Goal: Information Seeking & Learning: Check status

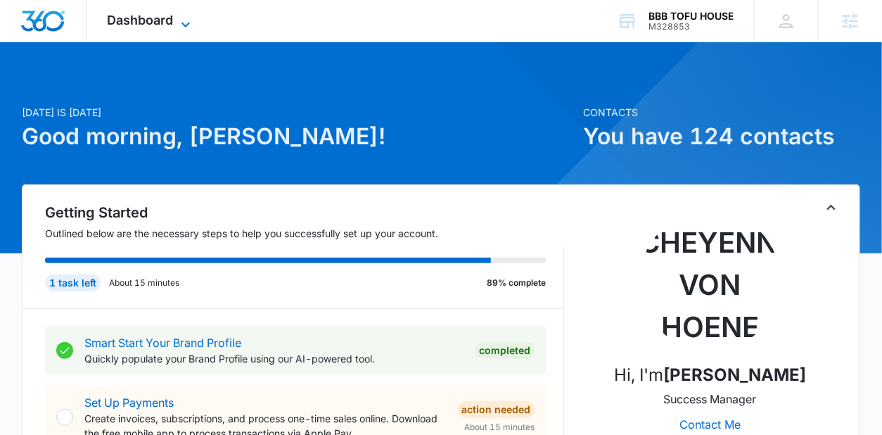
click at [179, 17] on icon at bounding box center [185, 24] width 17 height 17
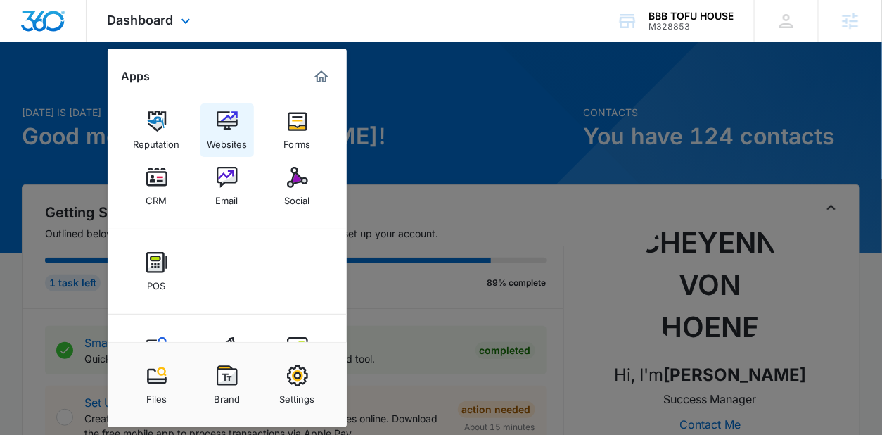
click at [223, 115] on img at bounding box center [227, 120] width 21 height 21
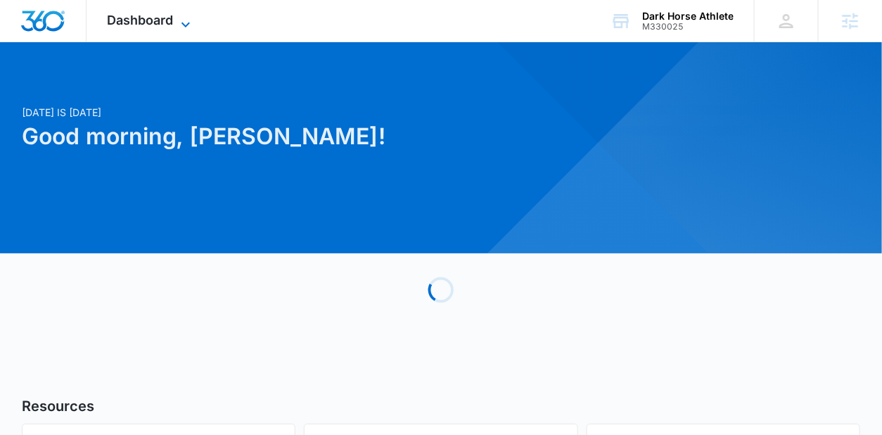
click at [177, 15] on div "Dashboard Apps Reputation Websites Forms CRM Email Social Shop Payments POS Con…" at bounding box center [151, 21] width 129 height 42
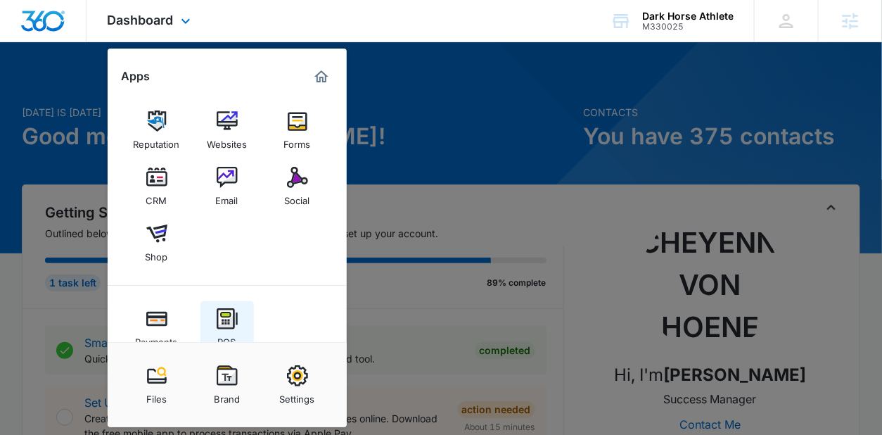
scroll to position [113, 0]
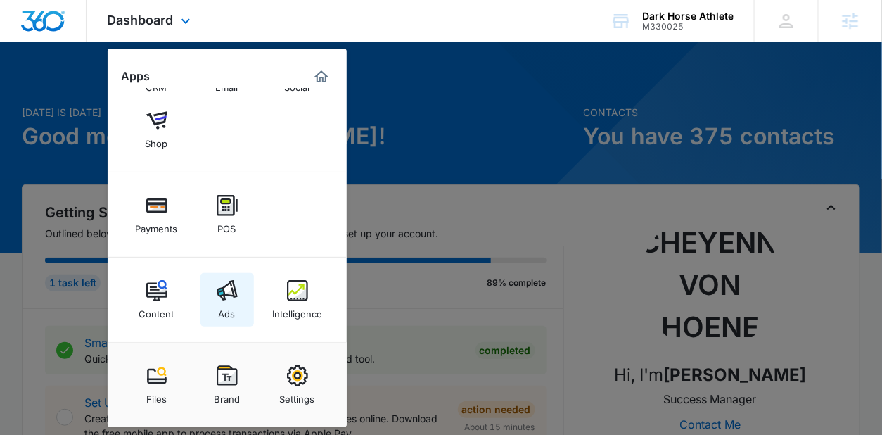
click at [219, 308] on div "Ads" at bounding box center [227, 310] width 17 height 18
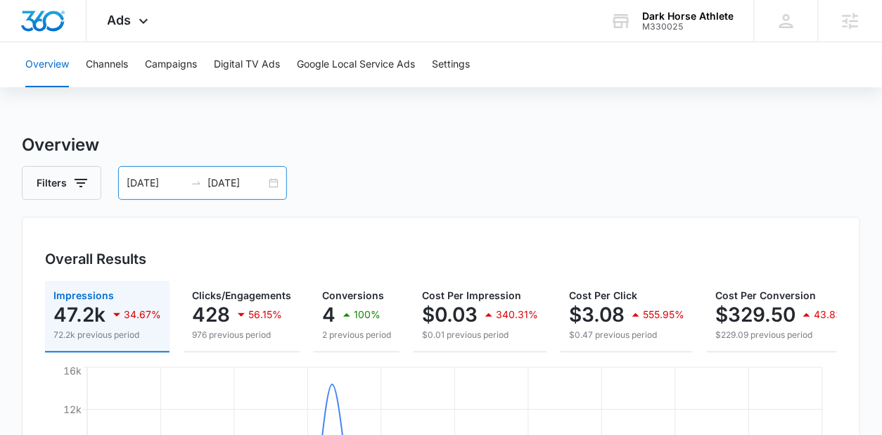
click at [276, 179] on div "08/11/2025 09/10/2025" at bounding box center [202, 183] width 169 height 34
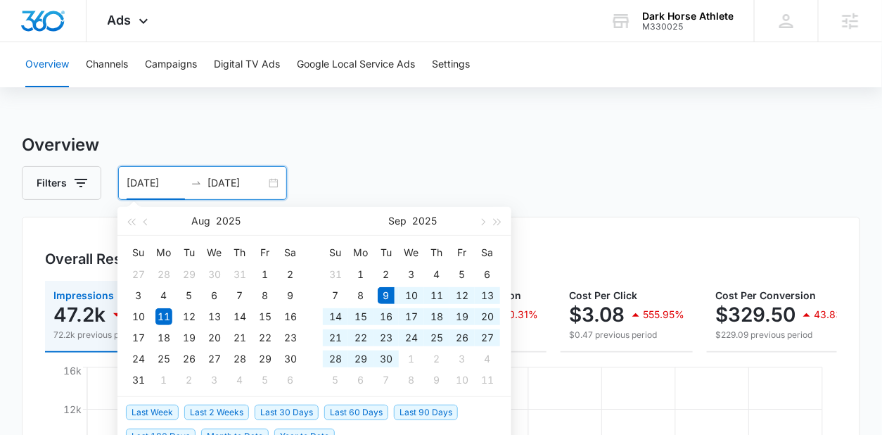
click at [255, 410] on span "Last 30 Days" at bounding box center [287, 412] width 64 height 15
type input "09/09/2025"
type input "10/09/2025"
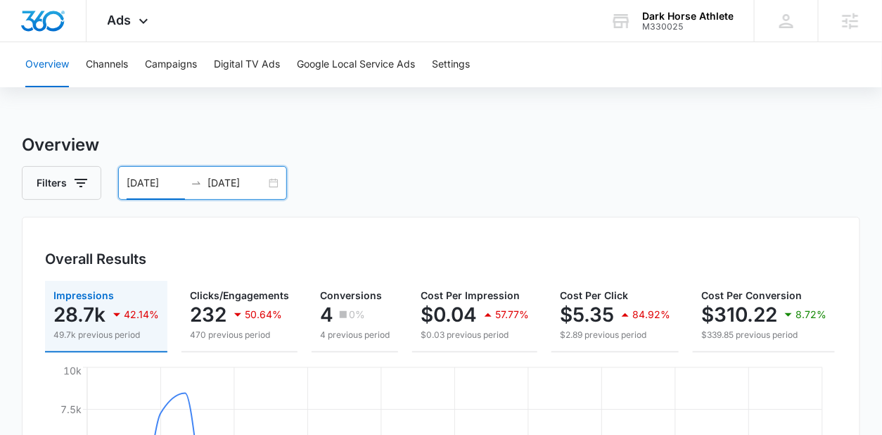
click at [272, 184] on div "09/09/2025 10/09/2025" at bounding box center [202, 183] width 169 height 34
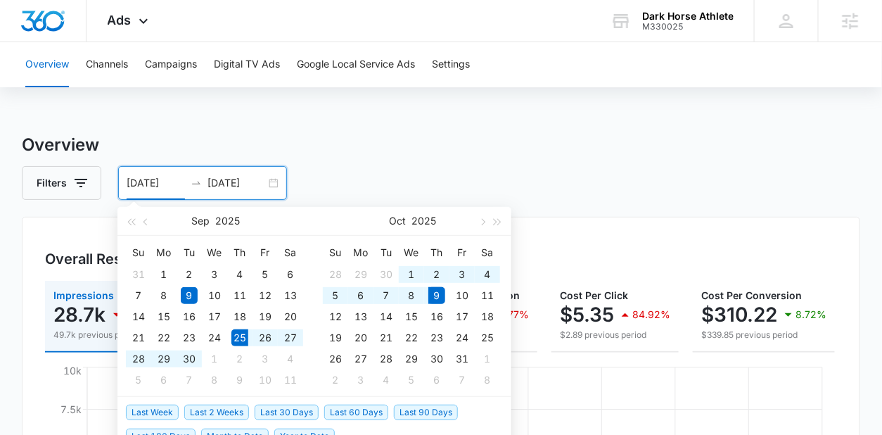
click at [224, 415] on span "Last 2 Weeks" at bounding box center [216, 412] width 65 height 15
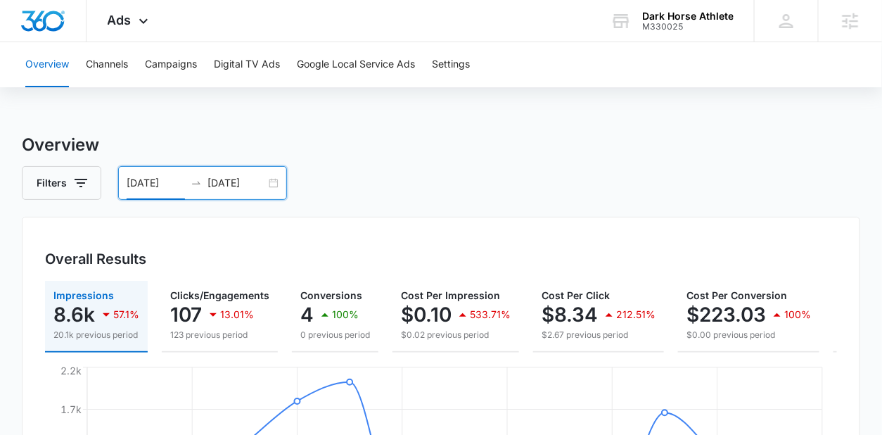
click at [274, 185] on div "09/25/2025 10/09/2025" at bounding box center [202, 183] width 169 height 34
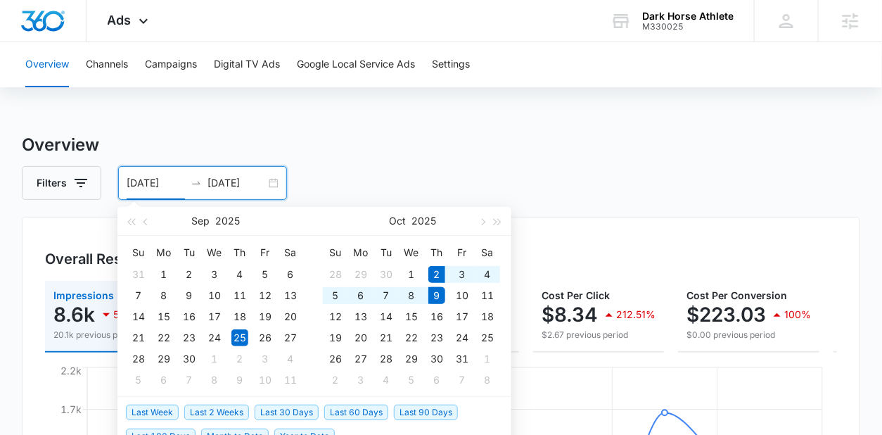
click at [163, 405] on span "Last Week" at bounding box center [152, 412] width 53 height 15
type input "10/02/2025"
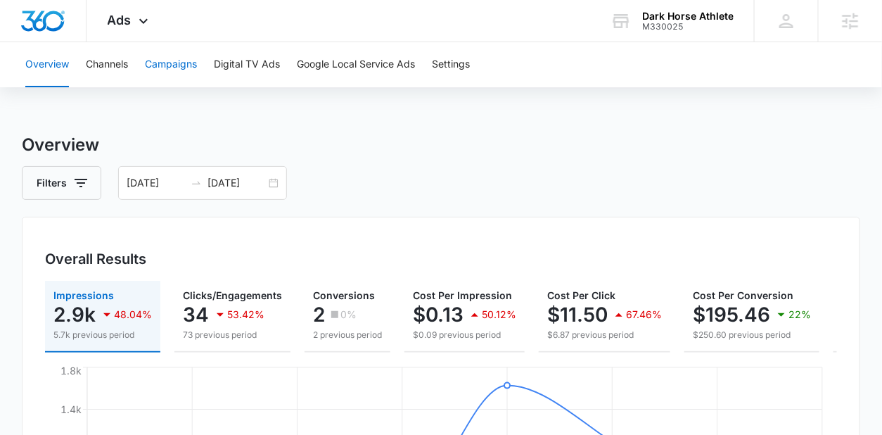
click at [179, 46] on button "Campaigns" at bounding box center [171, 64] width 52 height 45
click at [146, 30] on div "Ads Apps Reputation Websites Forms CRM Email Social Shop Payments POS Content A…" at bounding box center [130, 21] width 87 height 42
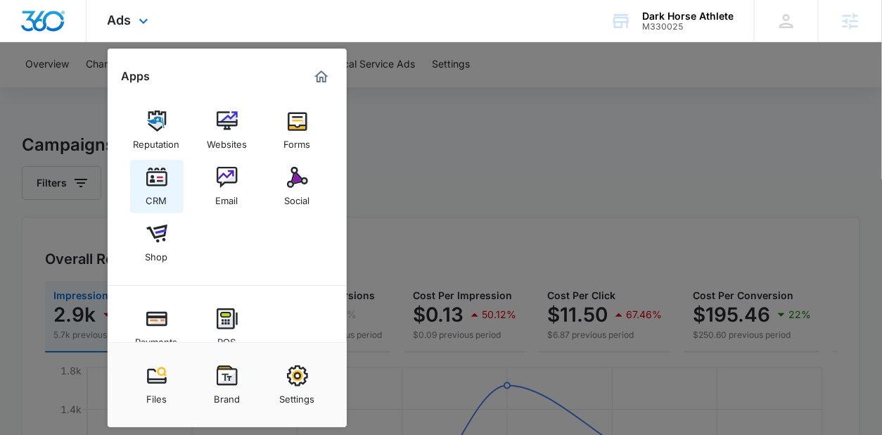
click at [151, 191] on div "CRM" at bounding box center [156, 197] width 21 height 18
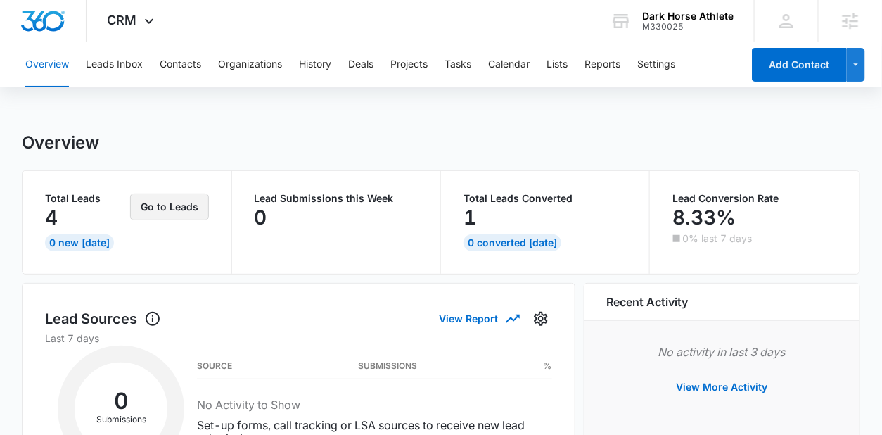
click at [150, 208] on button "Go to Leads" at bounding box center [169, 207] width 79 height 27
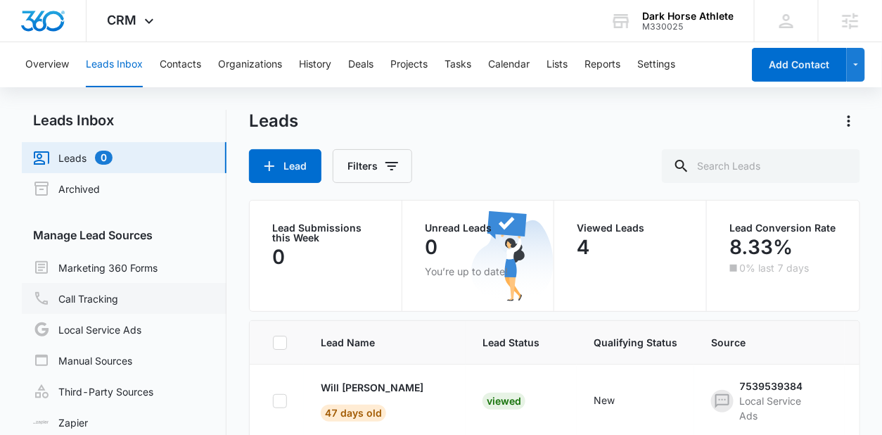
click at [118, 290] on link "Call Tracking" at bounding box center [75, 298] width 85 height 17
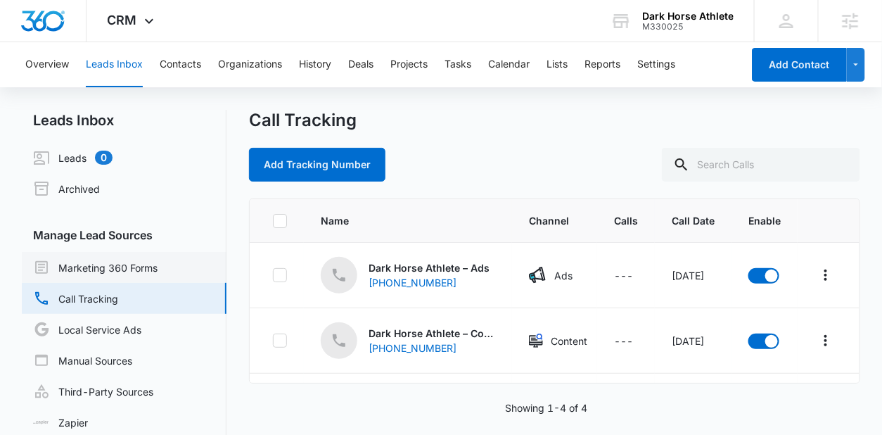
click at [137, 259] on link "Marketing 360 Forms" at bounding box center [95, 267] width 125 height 17
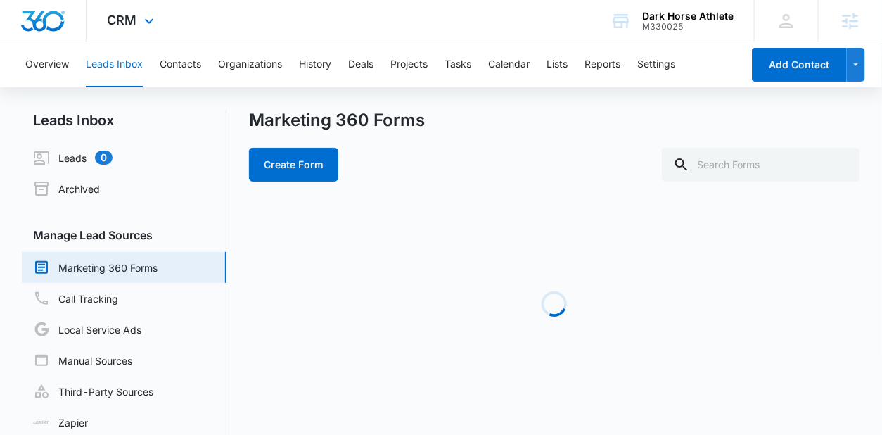
click at [144, 31] on div "CRM Apps Reputation Websites Forms CRM Email Social Shop Payments POS Content A…" at bounding box center [133, 21] width 92 height 42
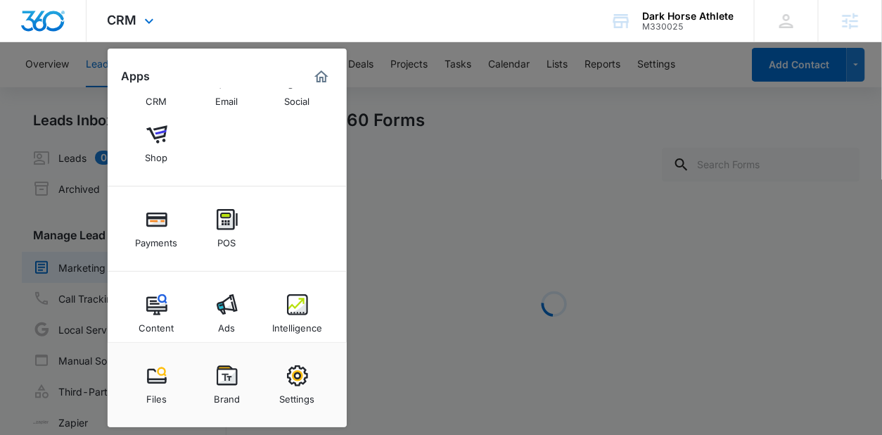
scroll to position [113, 0]
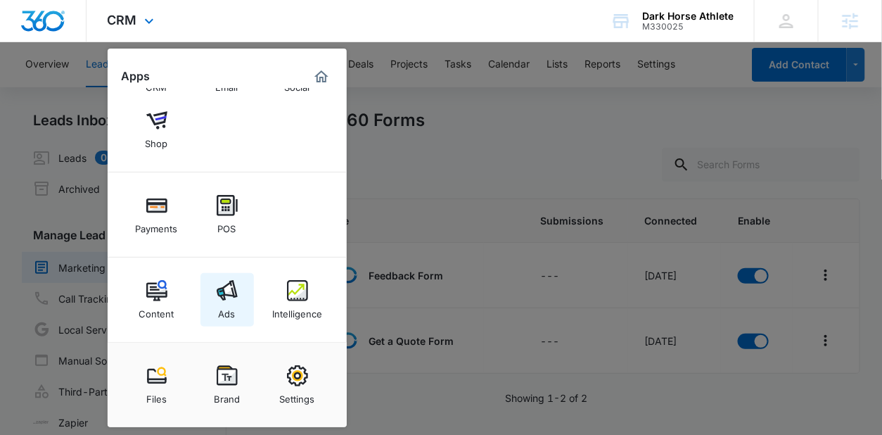
click at [229, 296] on img at bounding box center [227, 290] width 21 height 21
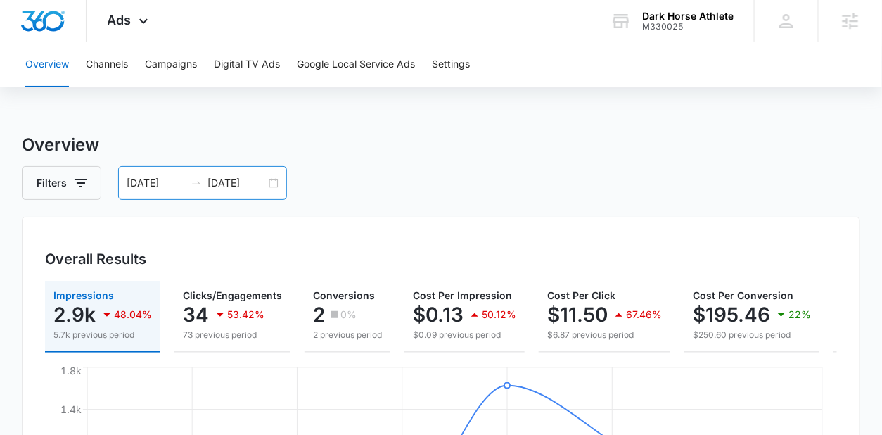
click at [277, 186] on div "10/02/2025 10/09/2025" at bounding box center [202, 183] width 169 height 34
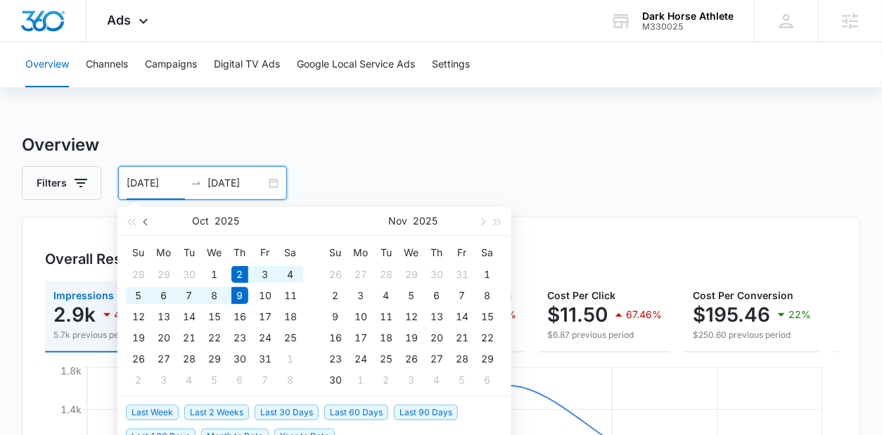
click at [150, 227] on button "button" at bounding box center [146, 221] width 15 height 28
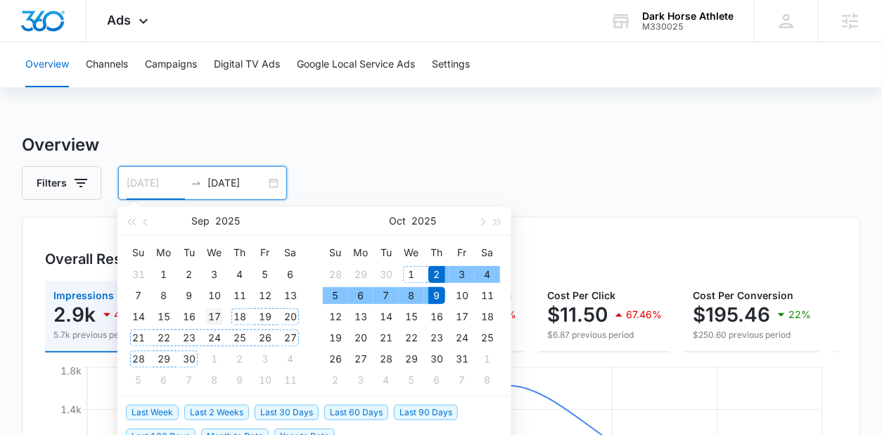
type input "09/17/2025"
click at [220, 317] on div "17" at bounding box center [214, 316] width 17 height 17
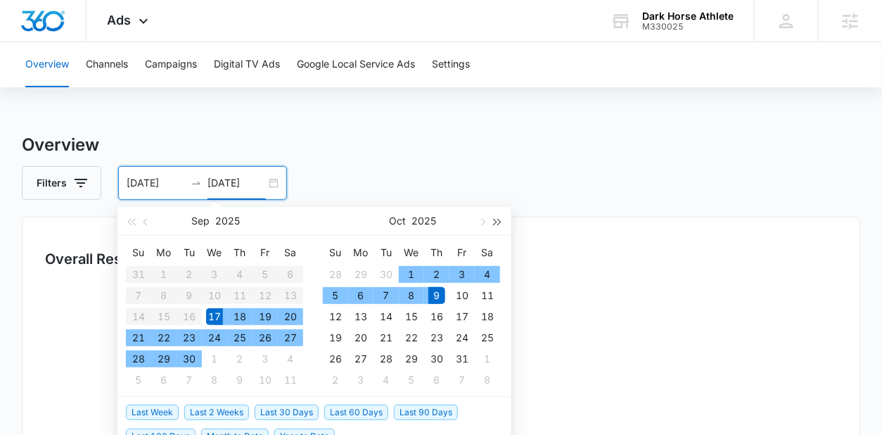
type input "10/09/2025"
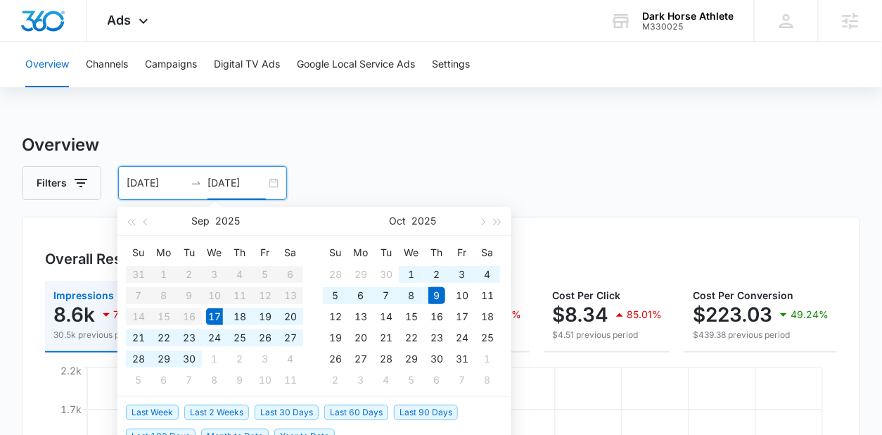
click at [549, 172] on div "Filters 09/17/2025 10/09/2025" at bounding box center [441, 183] width 838 height 34
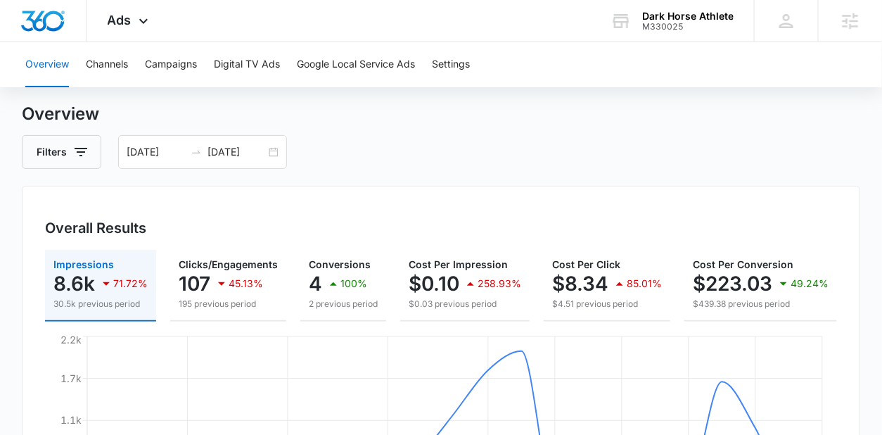
scroll to position [25, 0]
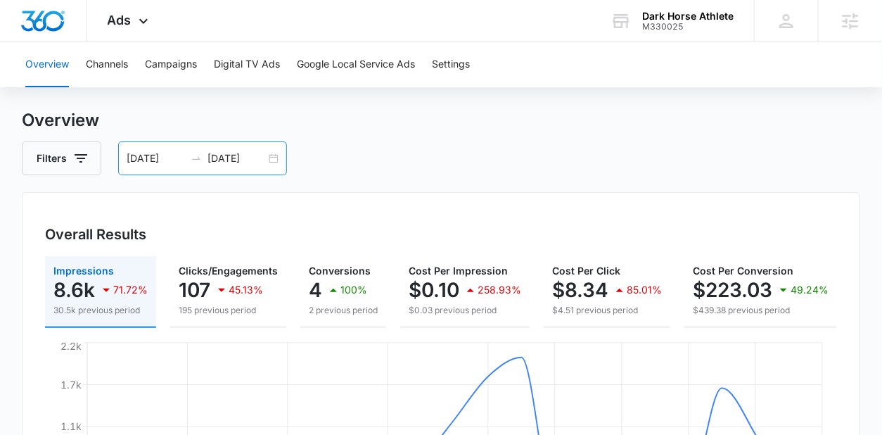
click at [275, 159] on div "09/17/2025 10/09/2025" at bounding box center [202, 158] width 169 height 34
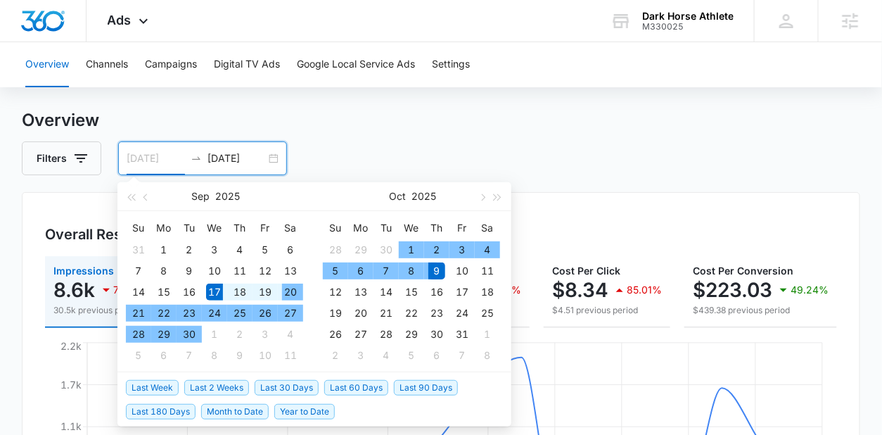
scroll to position [38, 0]
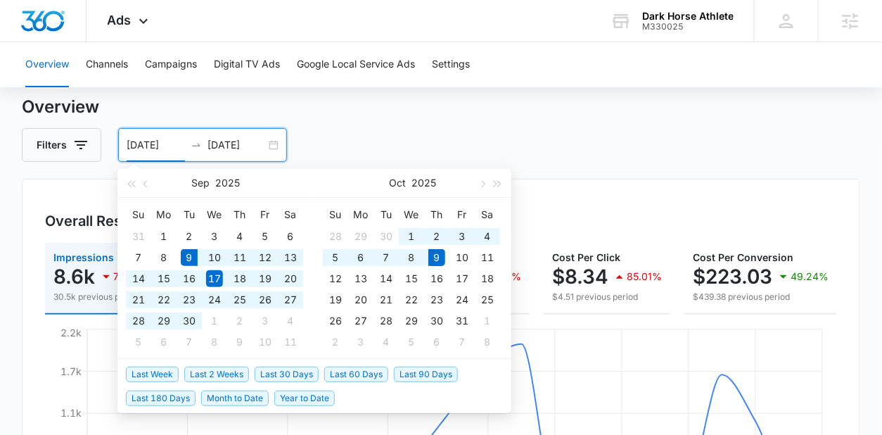
click at [291, 369] on span "Last 30 Days" at bounding box center [287, 374] width 64 height 15
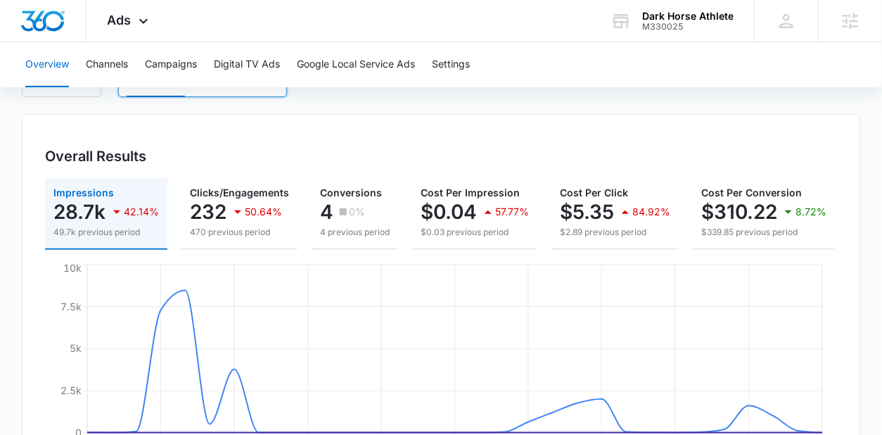
scroll to position [74, 0]
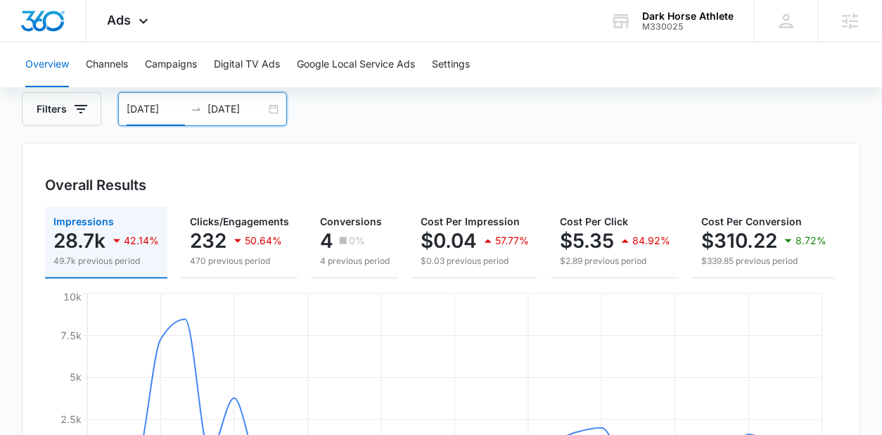
click at [274, 110] on div "09/09/2025 10/09/2025" at bounding box center [202, 109] width 169 height 34
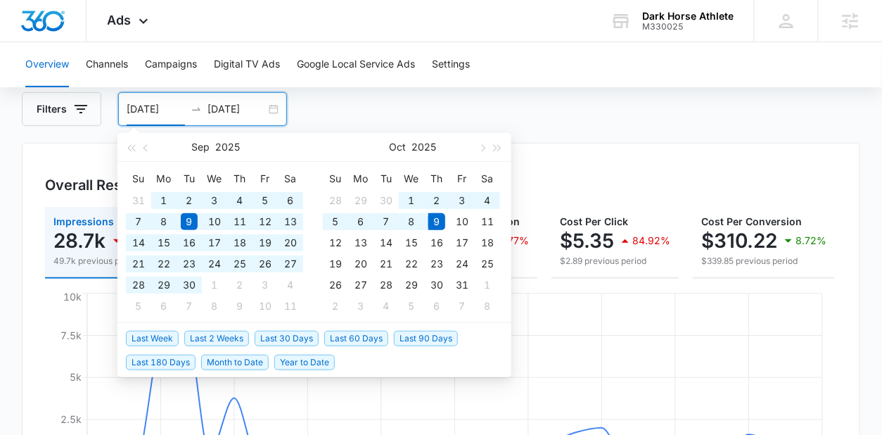
click at [343, 338] on span "Last 60 Days" at bounding box center [356, 338] width 64 height 15
type input "08/10/2025"
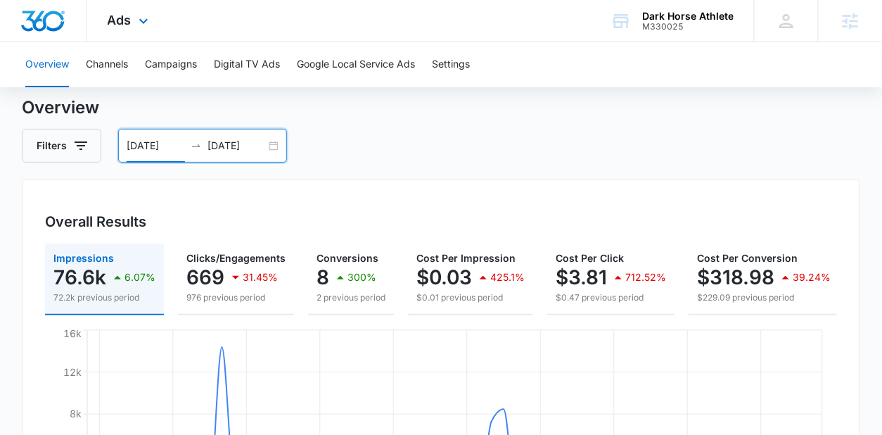
scroll to position [25, 0]
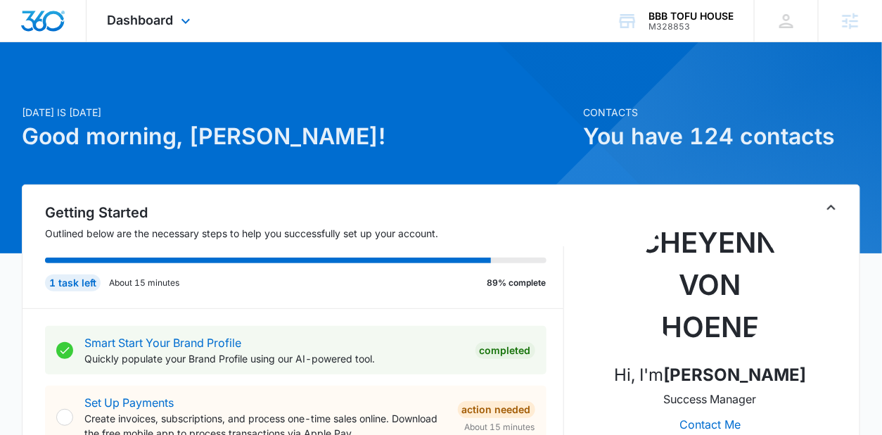
click at [195, 29] on div "Dashboard Apps Reputation Websites Forms CRM Email Social POS Content Ads Intel…" at bounding box center [151, 21] width 129 height 42
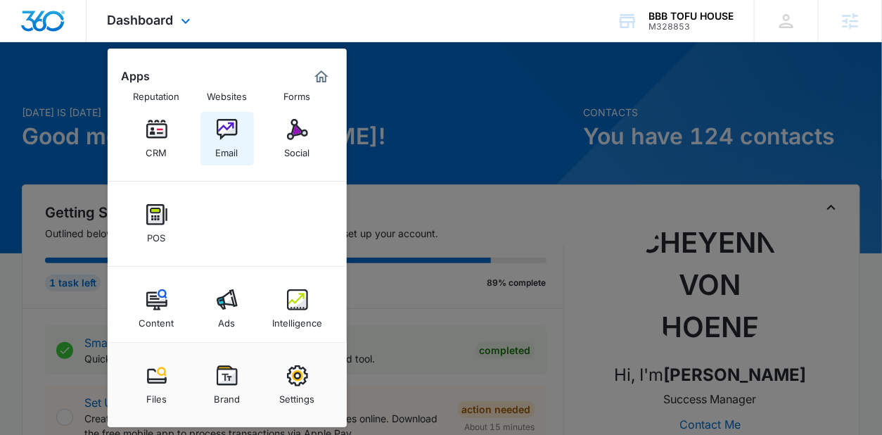
scroll to position [57, 0]
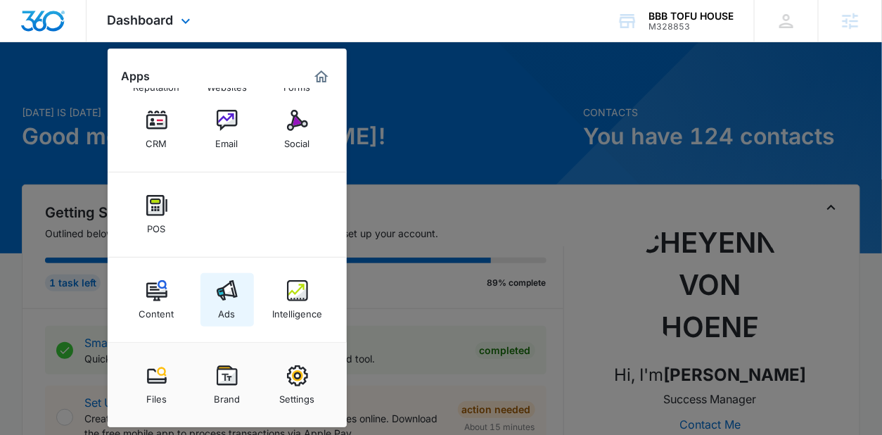
click at [220, 281] on img at bounding box center [227, 290] width 21 height 21
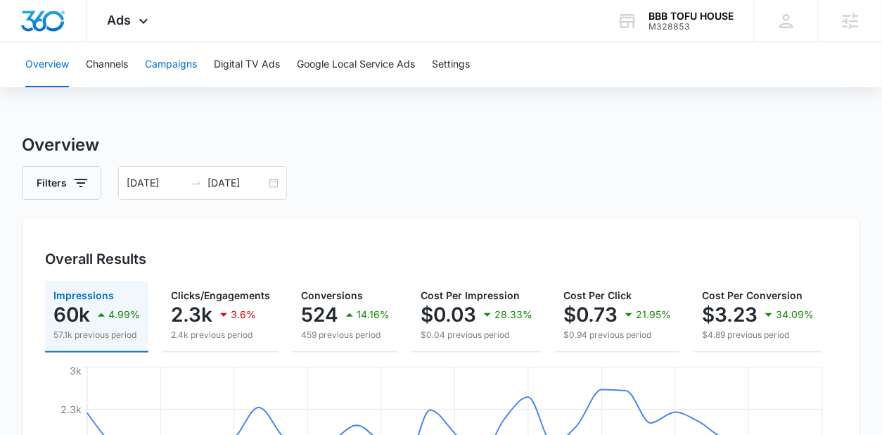
click at [150, 72] on button "Campaigns" at bounding box center [171, 64] width 52 height 45
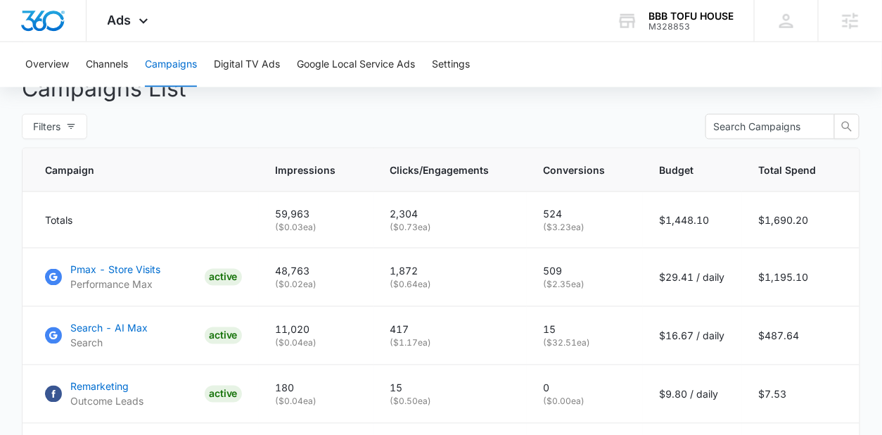
scroll to position [544, 0]
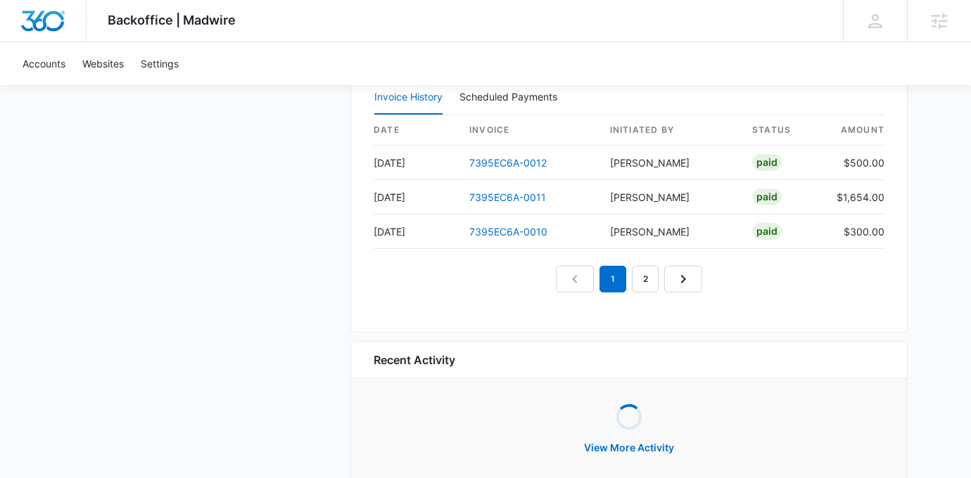
scroll to position [1521, 0]
click at [508, 163] on link "7395EC6A-0012" at bounding box center [507, 164] width 77 height 12
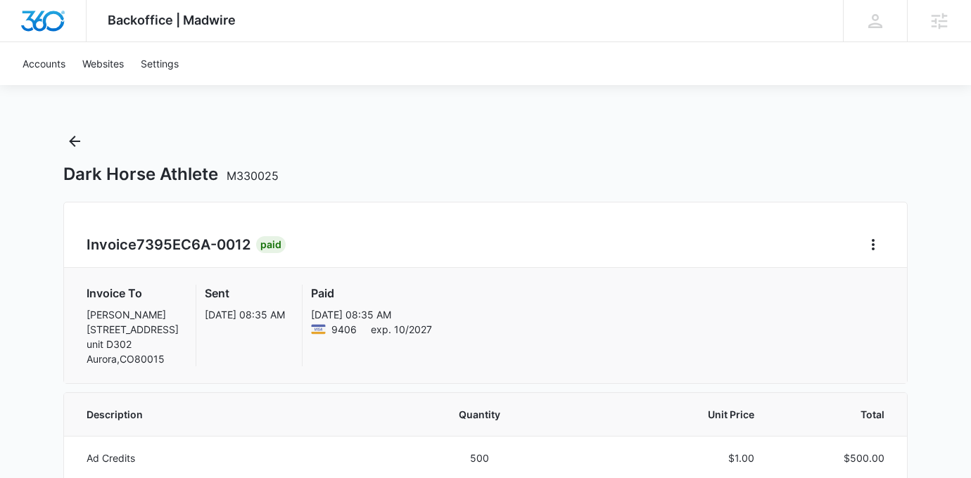
scroll to position [58, 0]
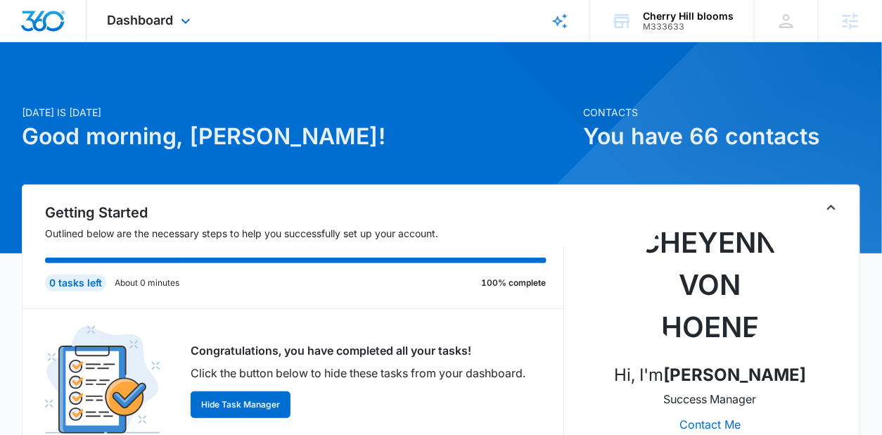
click at [175, 23] on div "Dashboard Apps Reputation Websites Forms CRM Email Social Shop Payments POS Con…" at bounding box center [151, 21] width 129 height 42
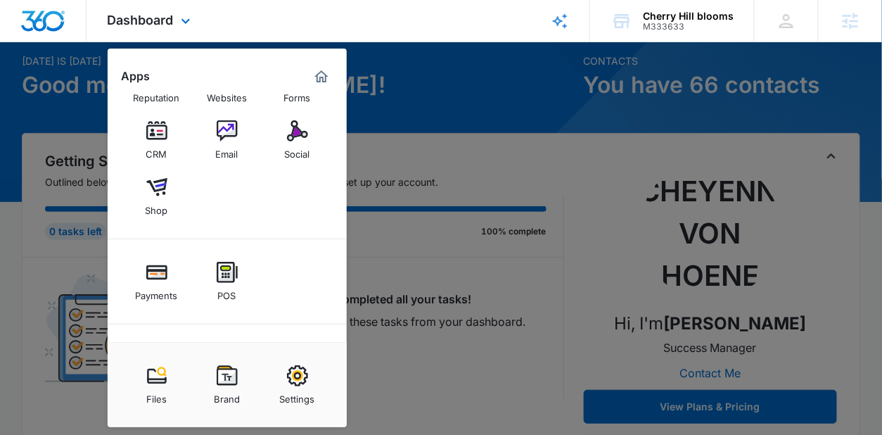
scroll to position [25, 0]
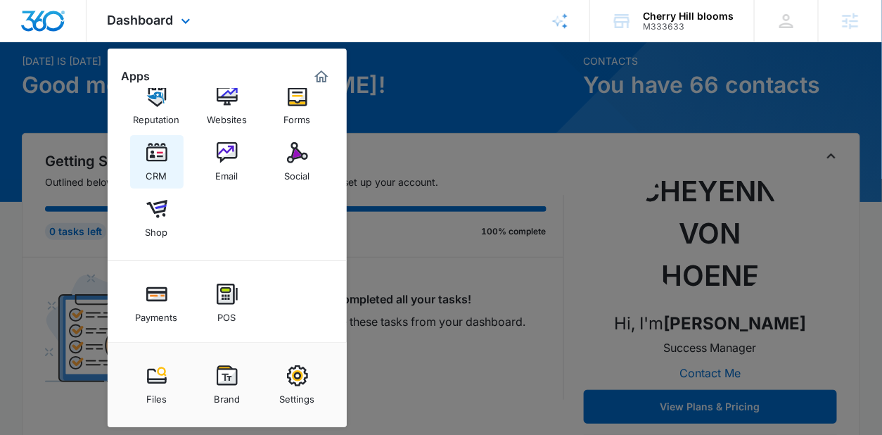
click at [164, 167] on div "CRM" at bounding box center [156, 172] width 21 height 18
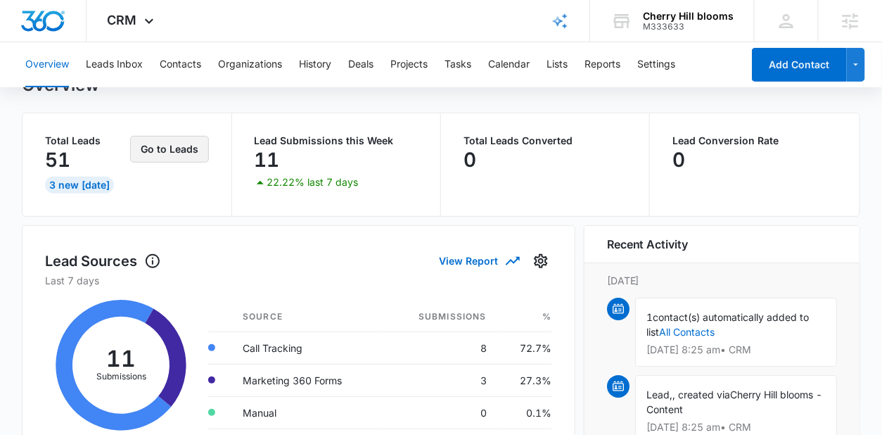
scroll to position [51, 0]
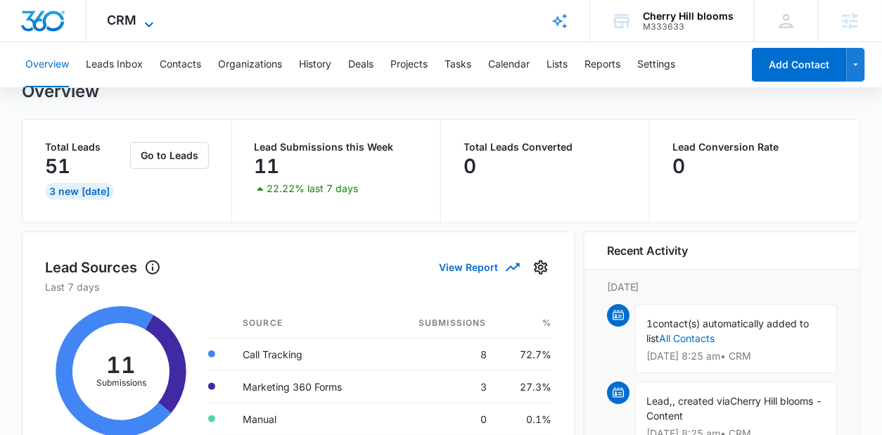
click at [133, 20] on span "CRM" at bounding box center [123, 20] width 30 height 15
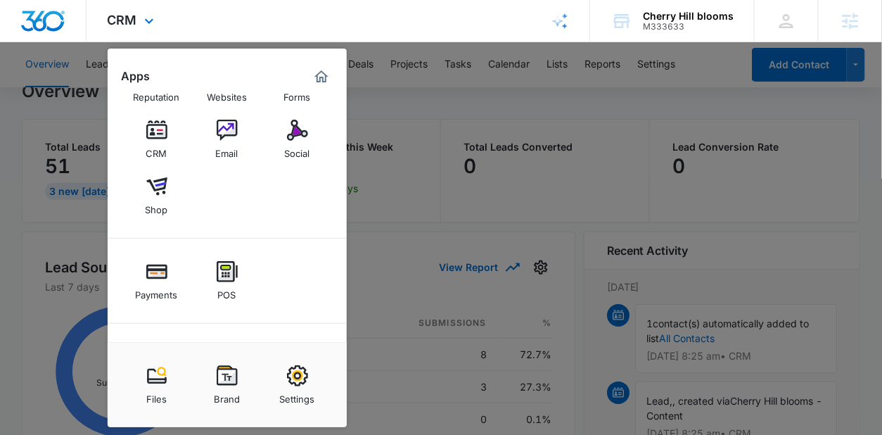
scroll to position [113, 0]
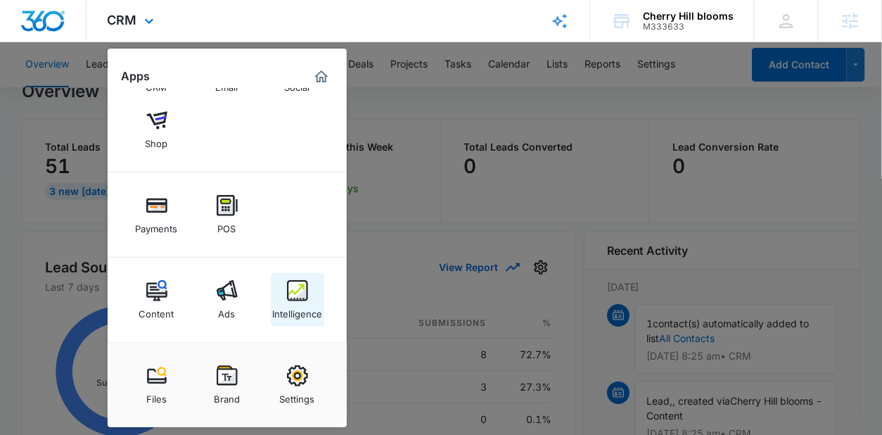
click at [284, 292] on link "Intelligence" at bounding box center [297, 299] width 53 height 53
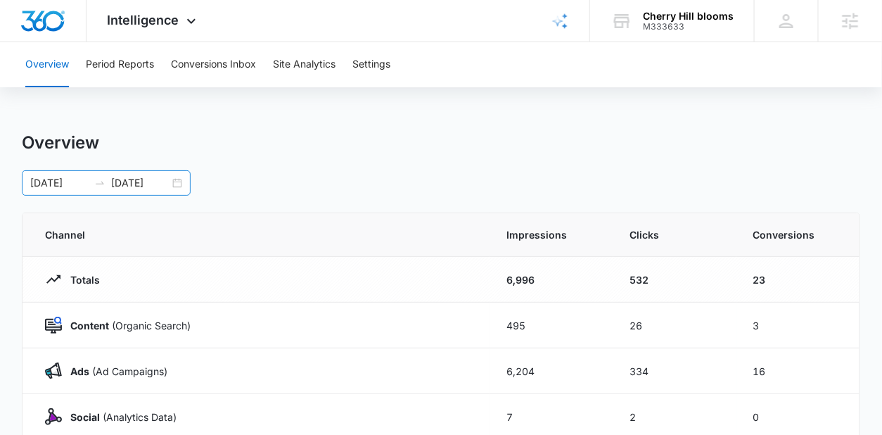
click at [176, 185] on div "08/25/2025 10/08/2025" at bounding box center [106, 182] width 169 height 25
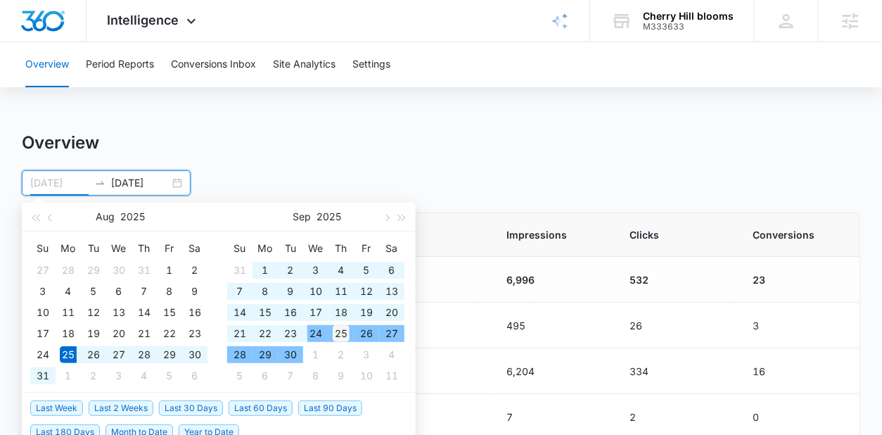
type input "09/25/2025"
click at [336, 333] on div "25" at bounding box center [341, 333] width 17 height 17
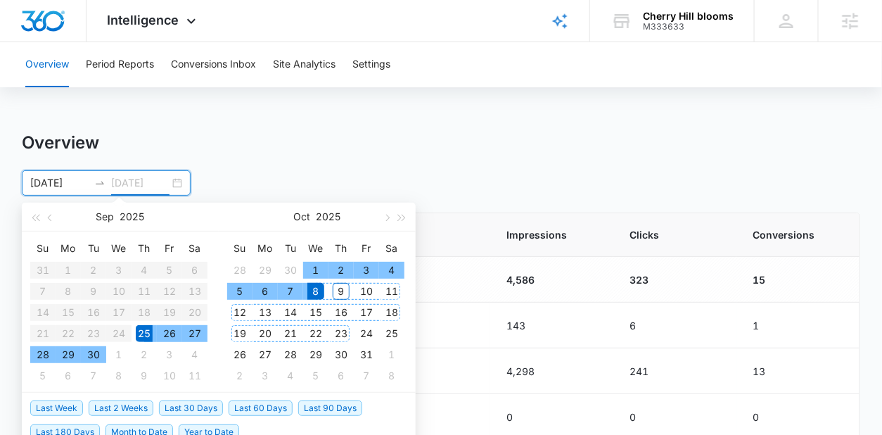
type input "10/08/2025"
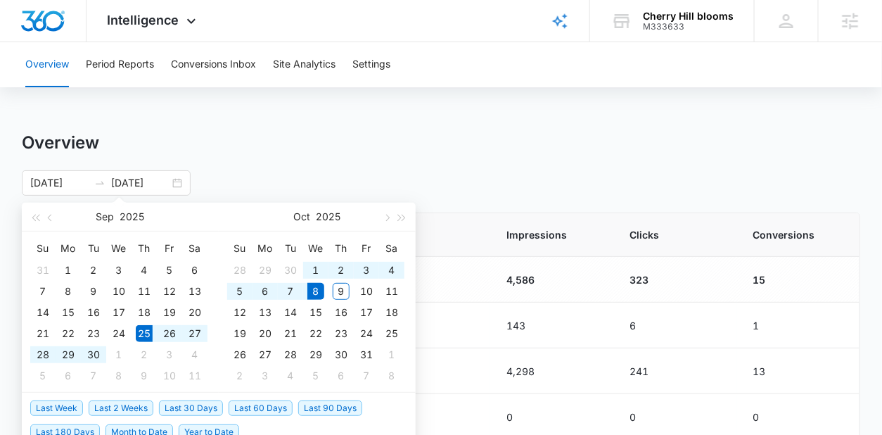
click at [360, 173] on div "09/25/2025 10/08/2025 Sep 2025 Su Mo Tu We Th Fr Sa 31 1 2 3 4 5 6 7 8 9 10 11 …" at bounding box center [441, 182] width 838 height 25
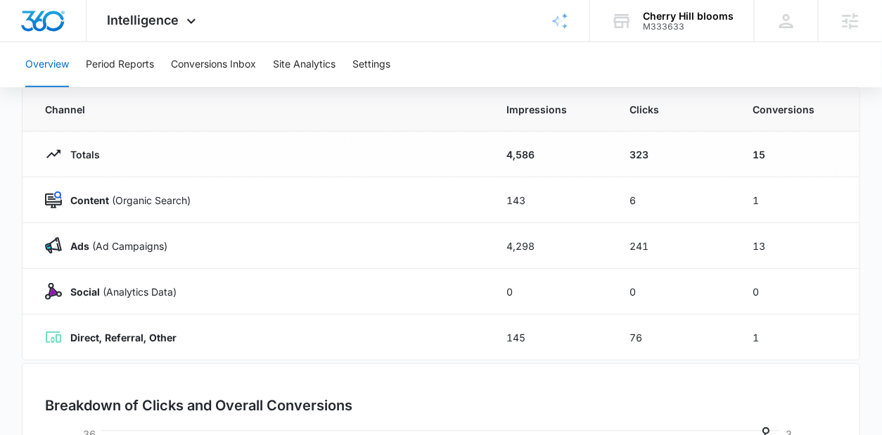
scroll to position [118, 0]
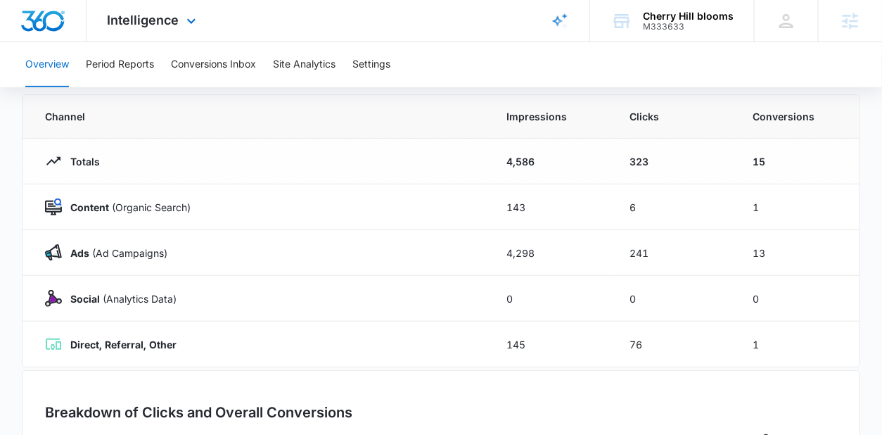
click at [162, 27] on div "Intelligence Apps Reputation Websites Forms CRM Email Social Shop Payments POS …" at bounding box center [154, 21] width 134 height 42
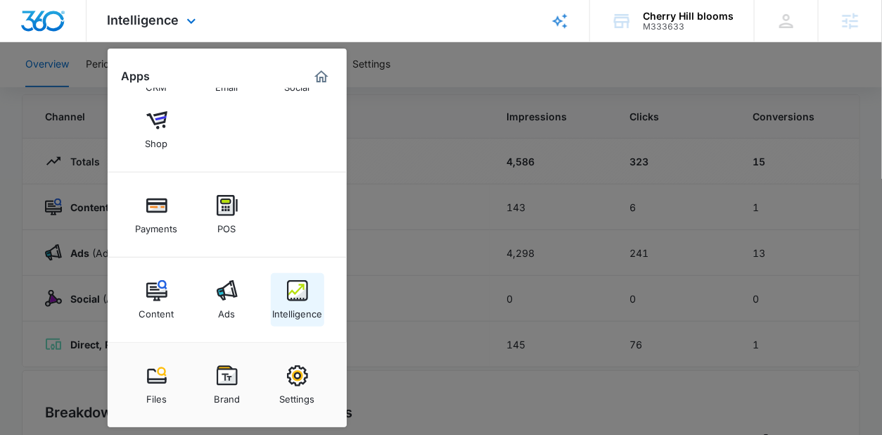
click at [306, 295] on img at bounding box center [297, 290] width 21 height 21
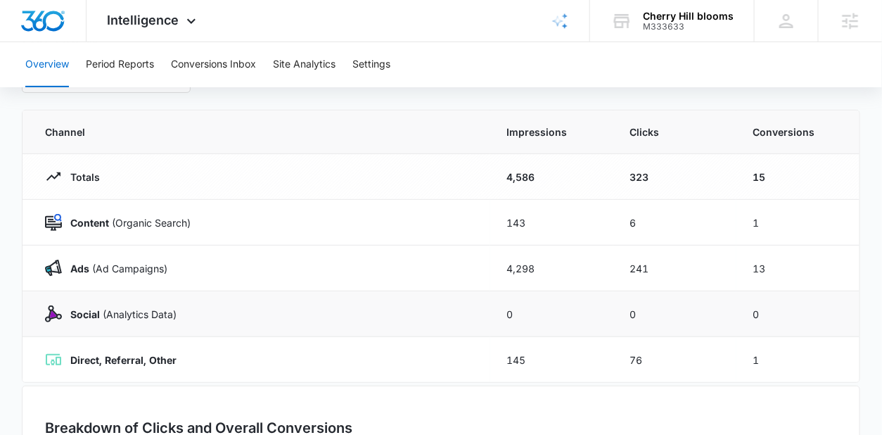
scroll to position [102, 0]
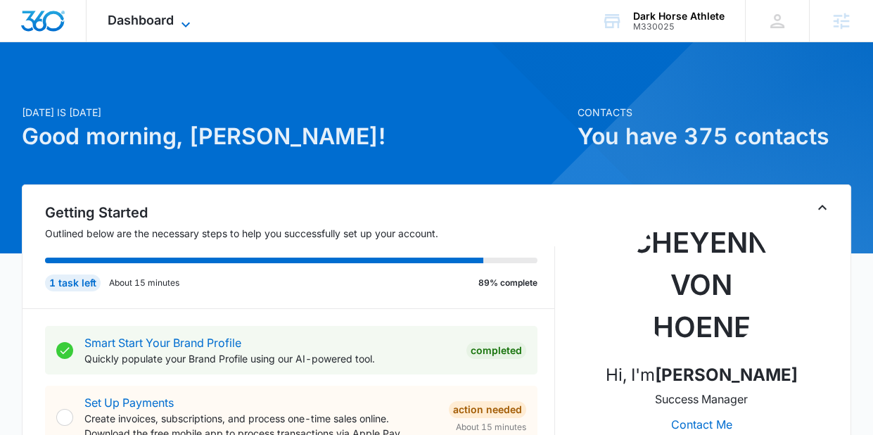
click at [190, 23] on icon at bounding box center [185, 24] width 17 height 17
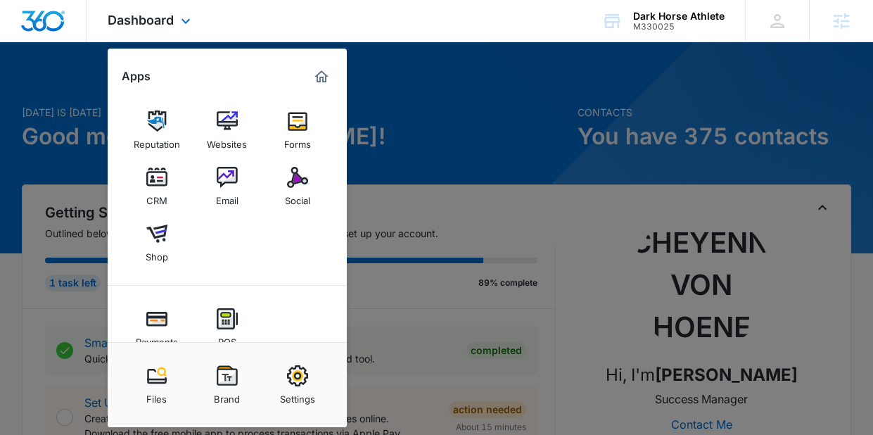
scroll to position [113, 0]
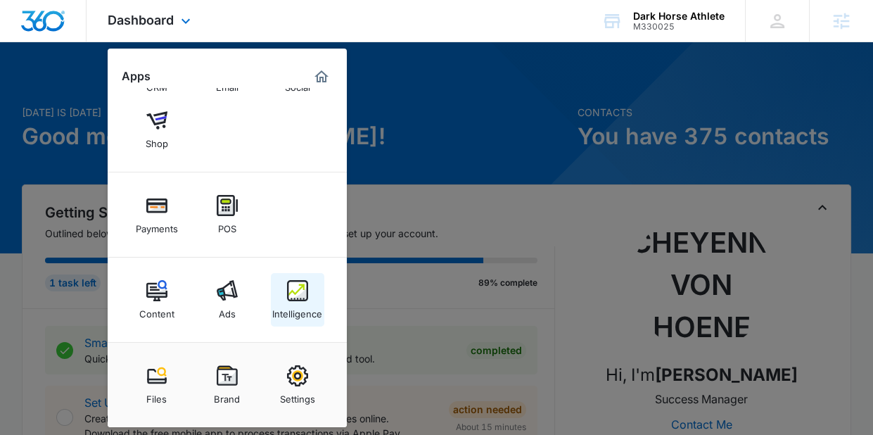
click at [303, 297] on img at bounding box center [297, 290] width 21 height 21
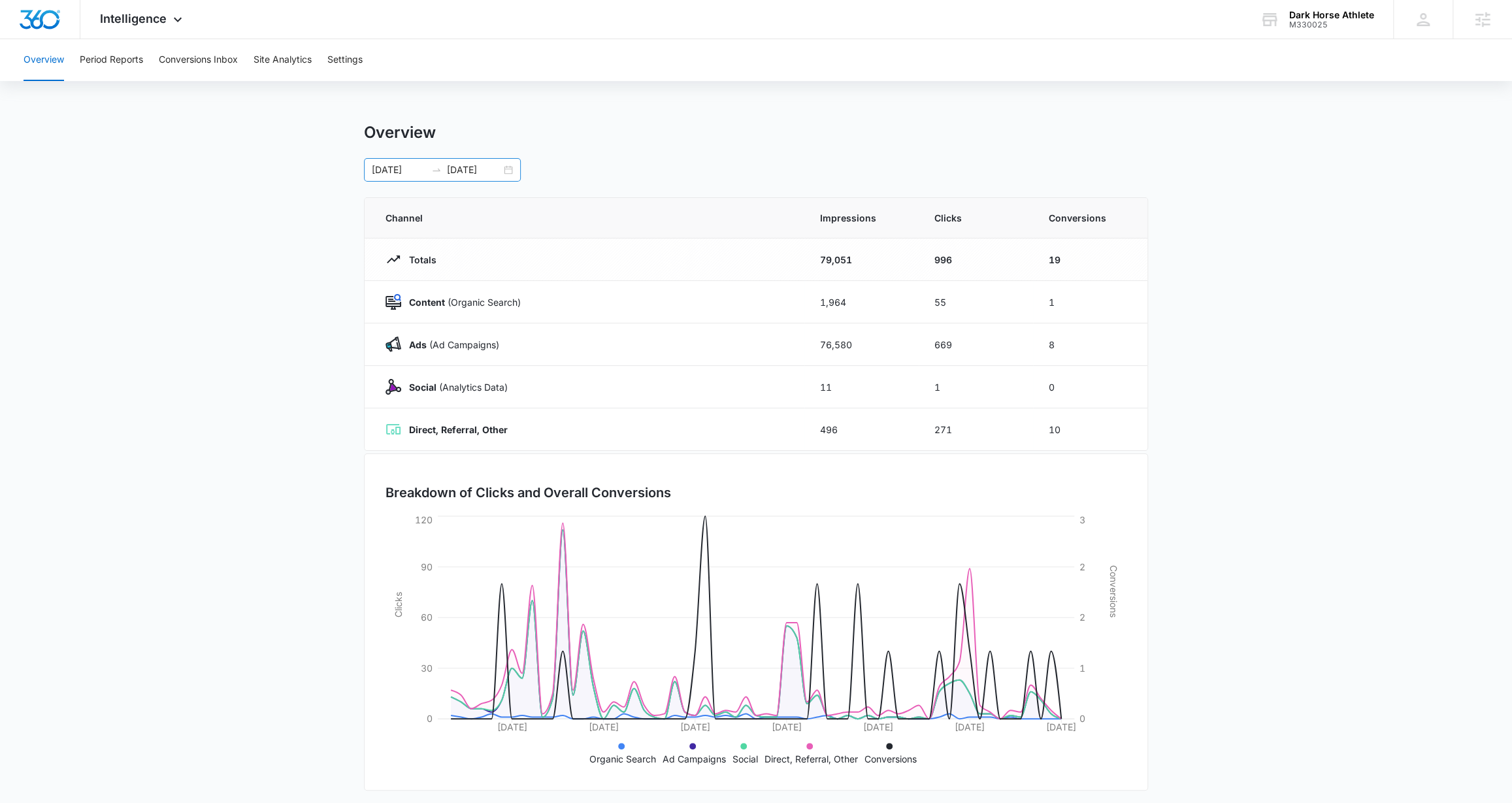
click at [508, 169] on div "08/10/2025 10/09/2025" at bounding box center [442, 169] width 157 height 23
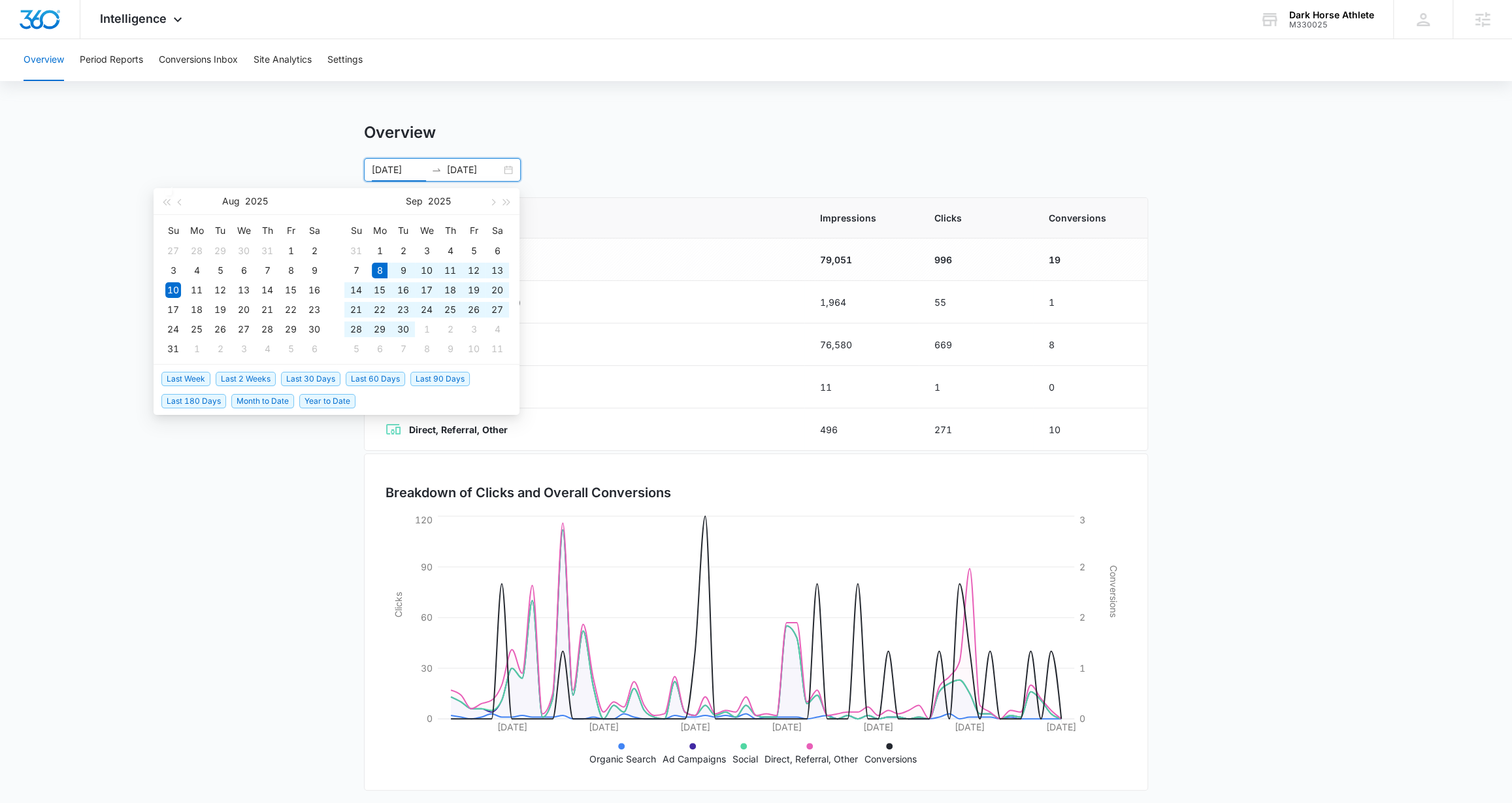
click at [307, 373] on span "Last 30 Days" at bounding box center [311, 378] width 59 height 14
type input "09/08/2025"
type input "10/08/2025"
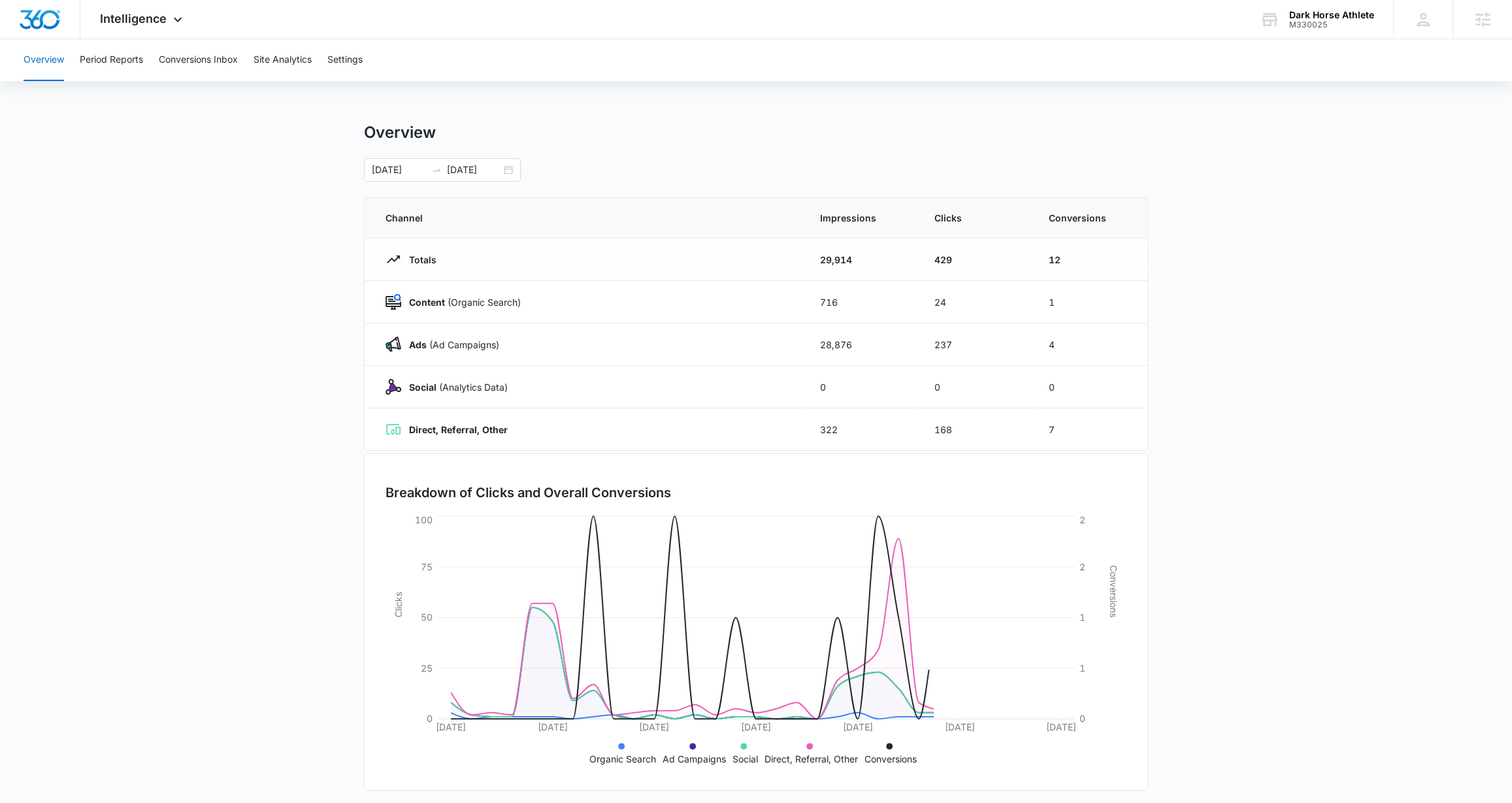
click at [689, 149] on div "Overview 09/08/2025 10/08/2025 Sep 2025 Su Mo Tu We Th Fr Sa 31 1 2 3 4 5 6 7 8…" at bounding box center [756, 151] width 784 height 58
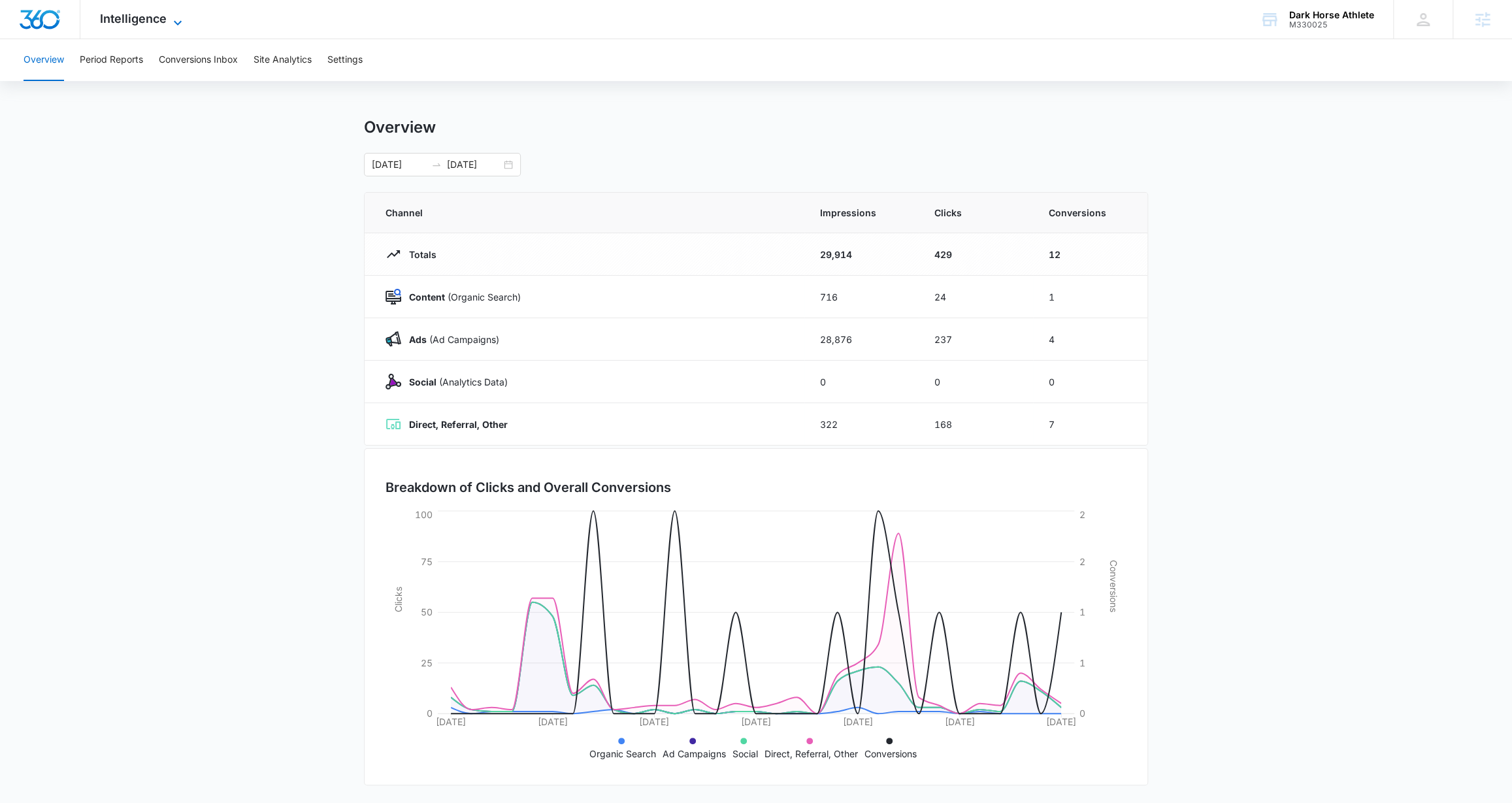
click at [155, 15] on span "Intelligence" at bounding box center [134, 19] width 67 height 14
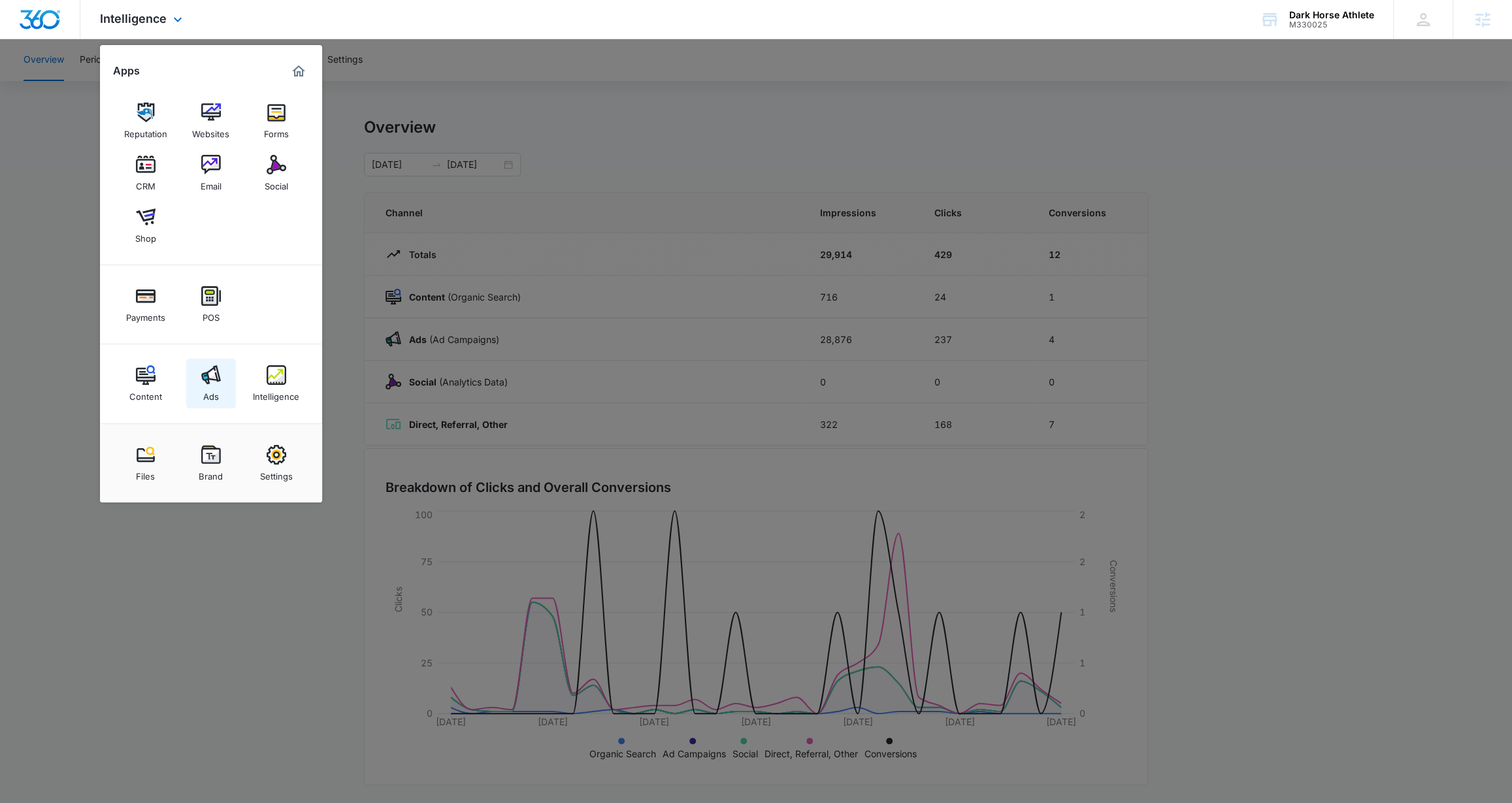
click at [206, 372] on img at bounding box center [211, 374] width 20 height 19
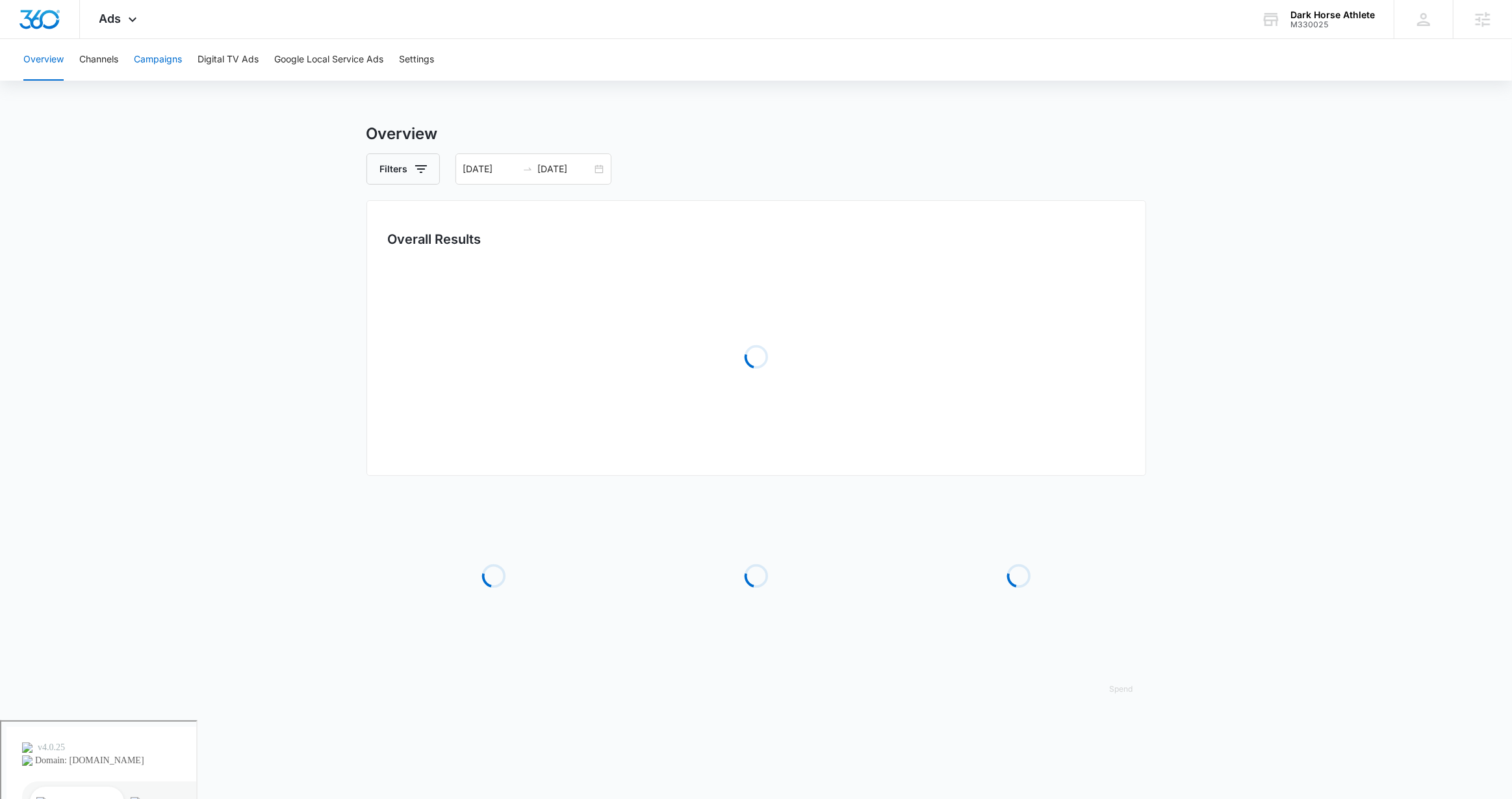
click at [175, 71] on button "Campaigns" at bounding box center [158, 59] width 48 height 42
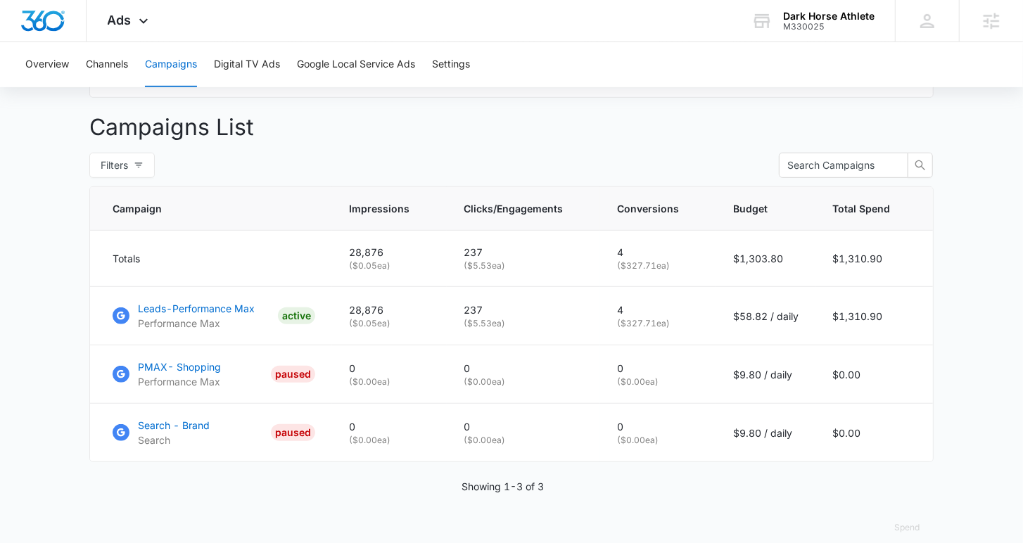
scroll to position [505, 0]
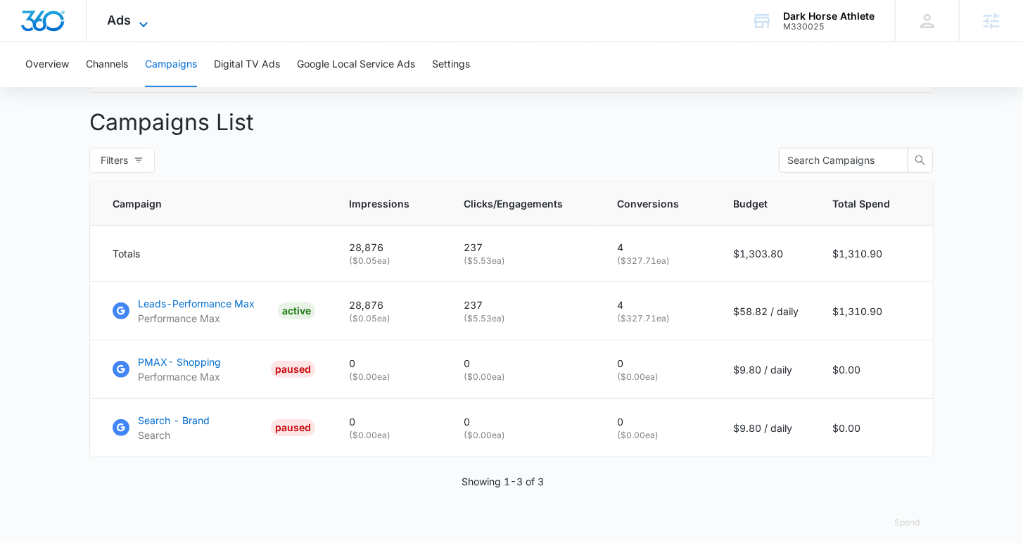
click at [146, 17] on icon at bounding box center [143, 24] width 17 height 17
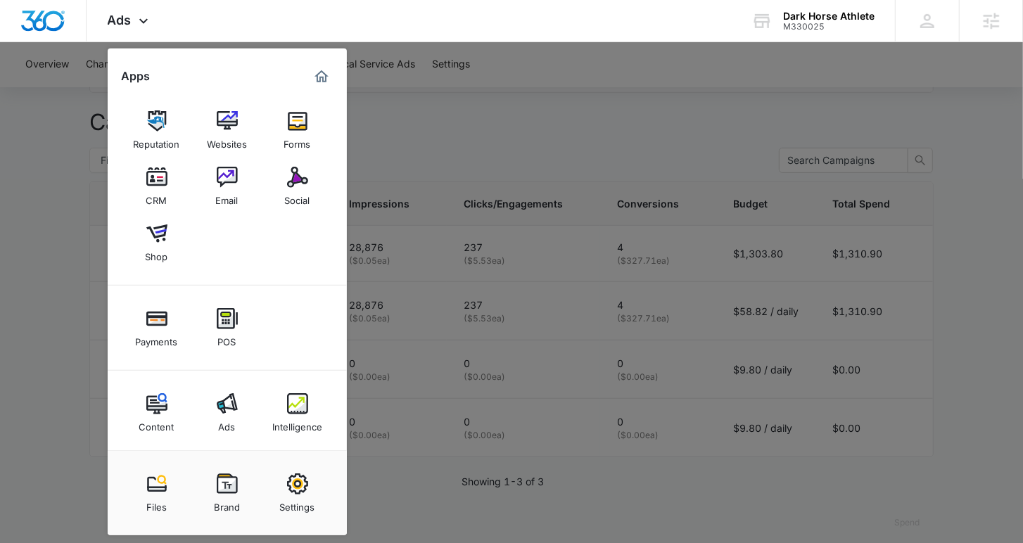
click at [383, 151] on div at bounding box center [511, 271] width 1023 height 543
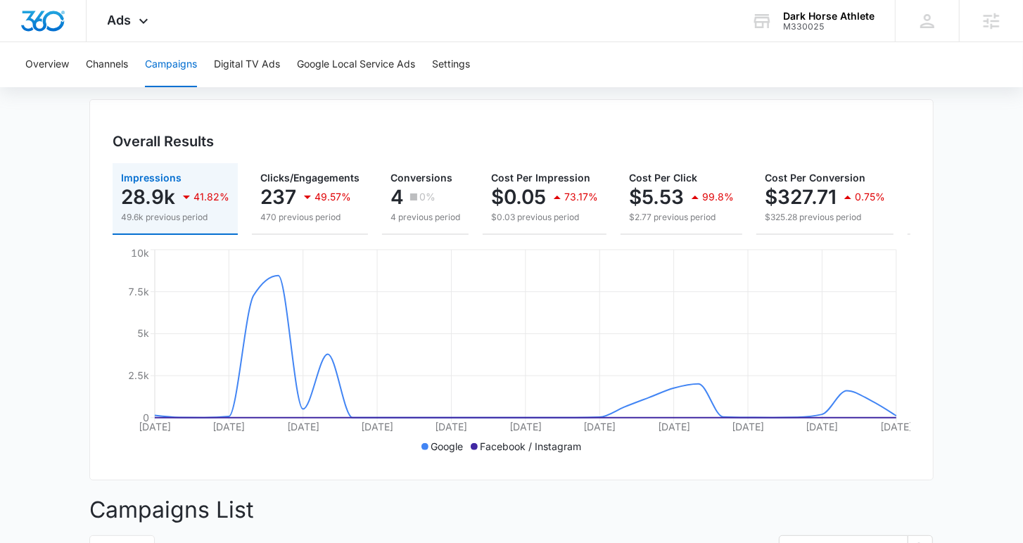
scroll to position [4, 0]
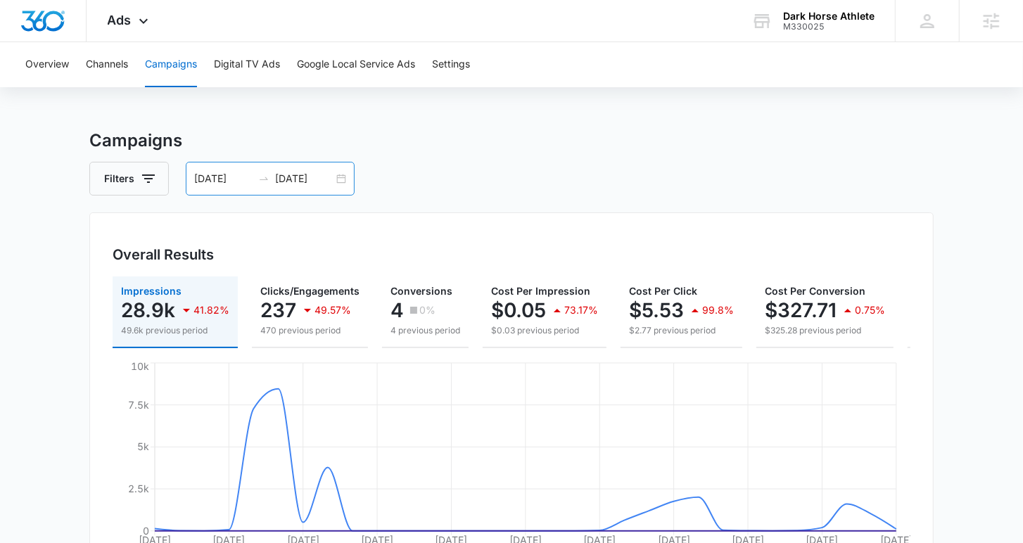
click at [344, 179] on div "09/08/2025 10/08/2025" at bounding box center [270, 179] width 169 height 34
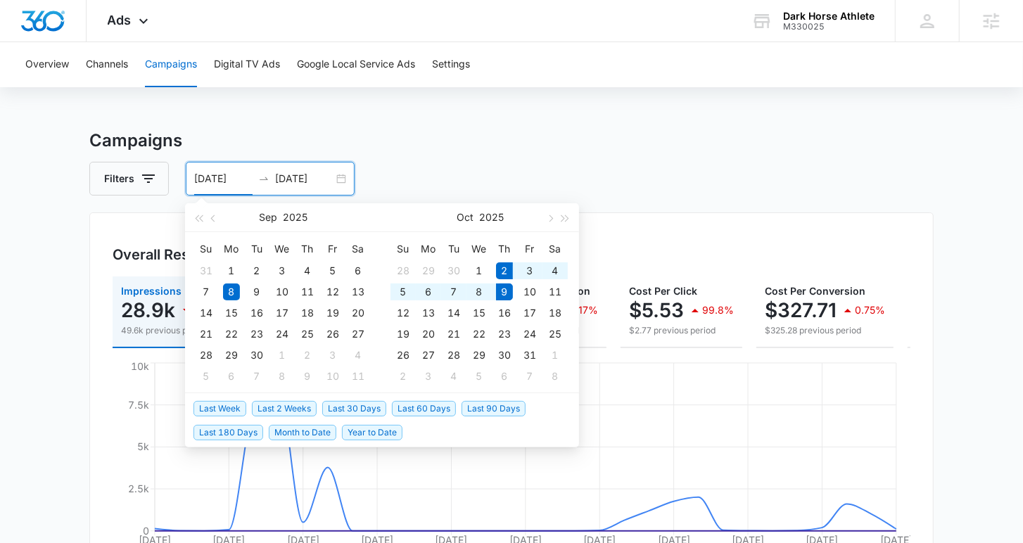
click at [229, 407] on span "Last Week" at bounding box center [220, 408] width 53 height 15
type input "10/02/2025"
type input "10/09/2025"
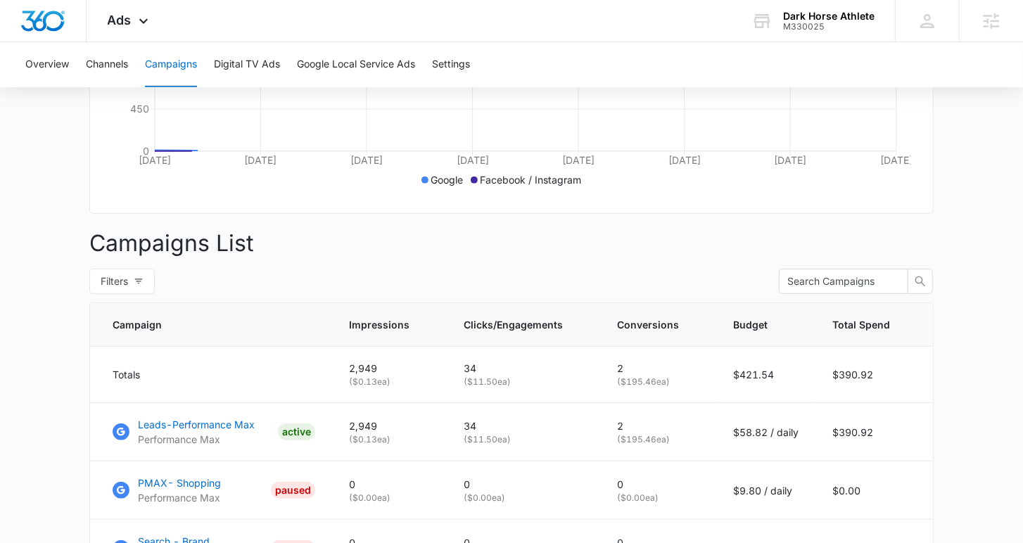
scroll to position [521, 0]
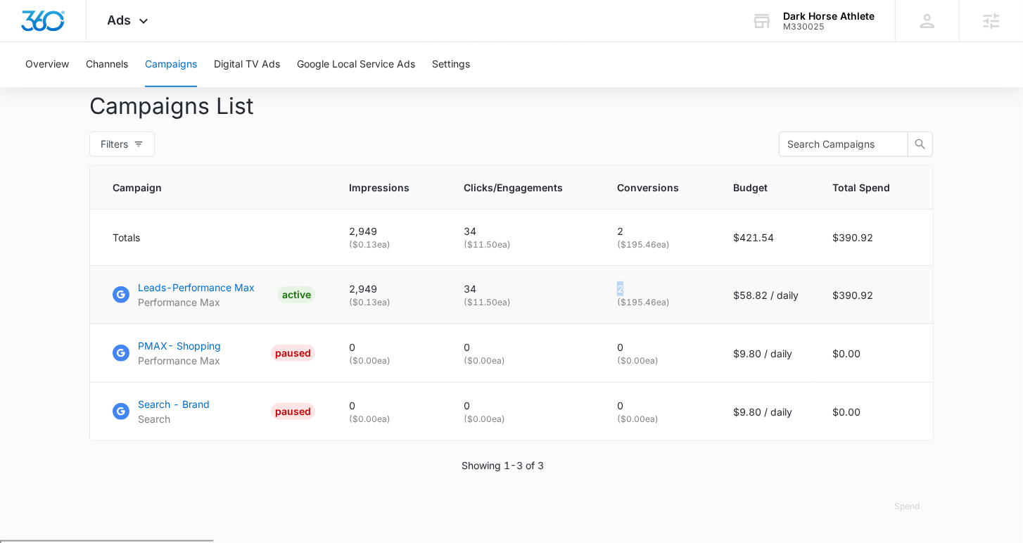
drag, startPoint x: 638, startPoint y: 296, endPoint x: 617, endPoint y: 296, distance: 20.4
click at [617, 296] on td "2 ( $195.46 ea)" at bounding box center [658, 295] width 116 height 58
click at [141, 25] on icon at bounding box center [143, 24] width 8 height 5
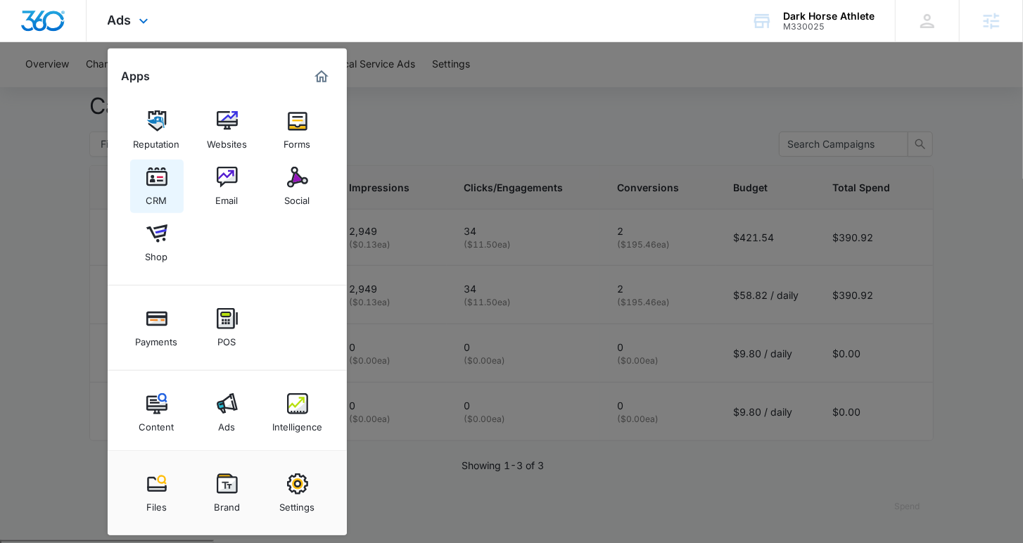
click at [150, 182] on img at bounding box center [156, 177] width 21 height 21
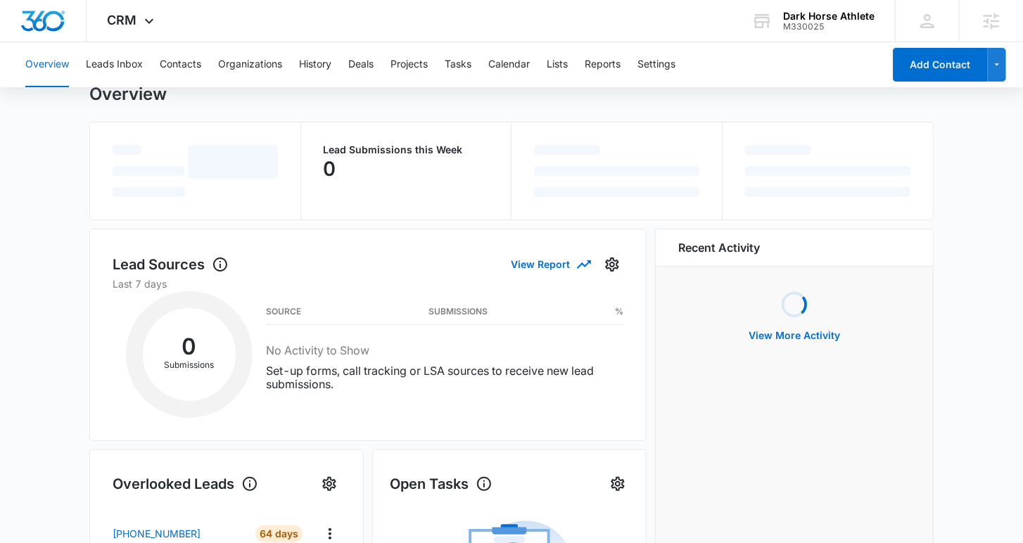
scroll to position [61, 0]
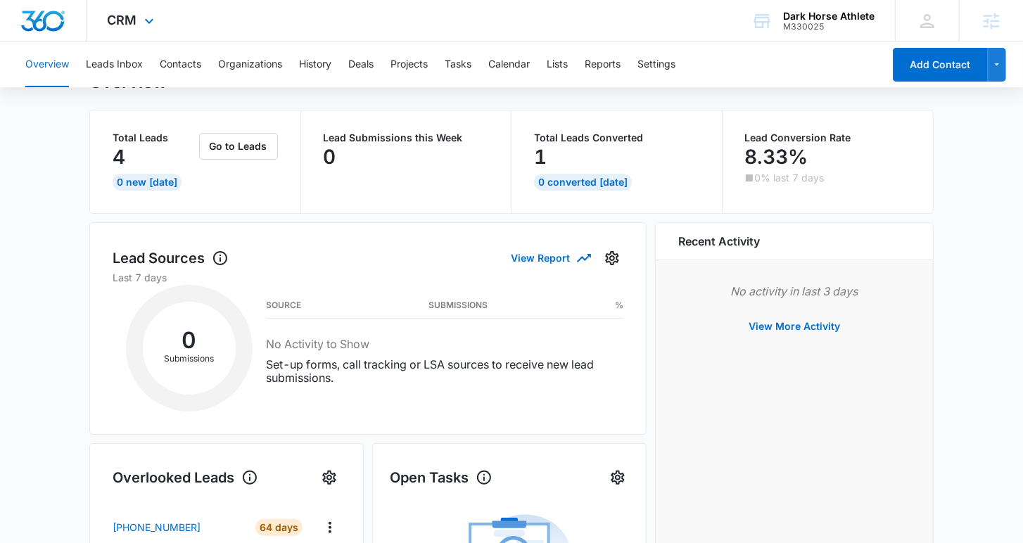
click at [143, 14] on icon at bounding box center [149, 21] width 17 height 17
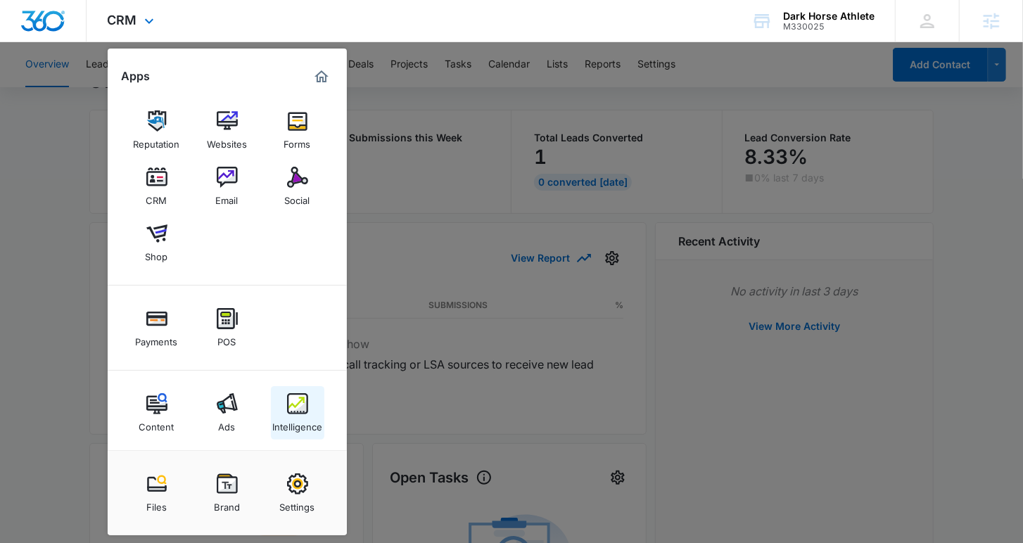
click at [293, 416] on div "Intelligence" at bounding box center [297, 423] width 50 height 18
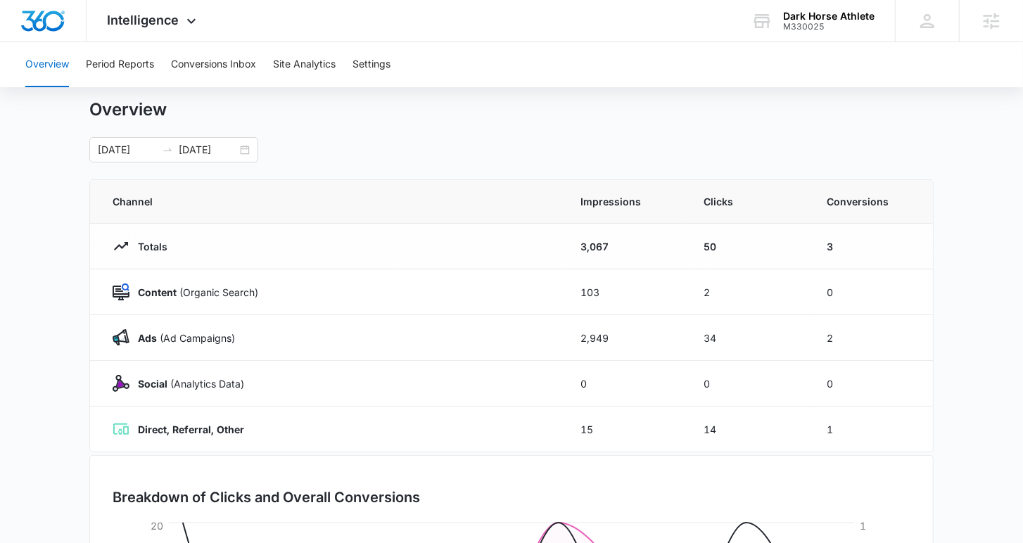
scroll to position [36, 0]
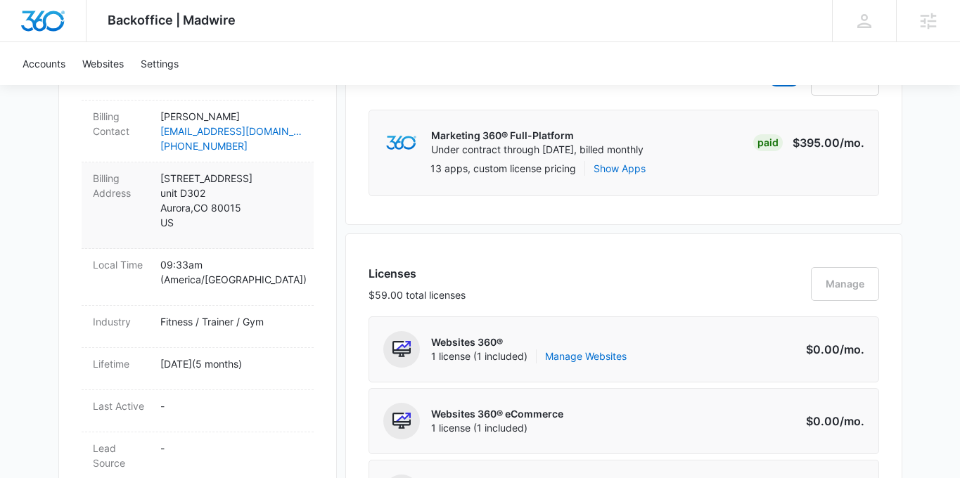
scroll to position [476, 0]
click at [334, 214] on div "Dark Horse Athlete M330025 Details Billing Type Stripe Billing Contact Justin B…" at bounding box center [197, 423] width 279 height 1234
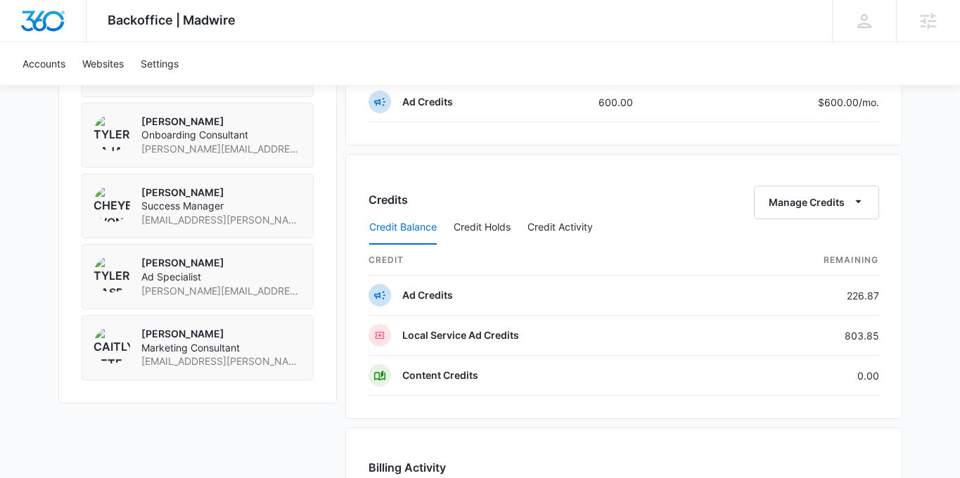
scroll to position [1116, 0]
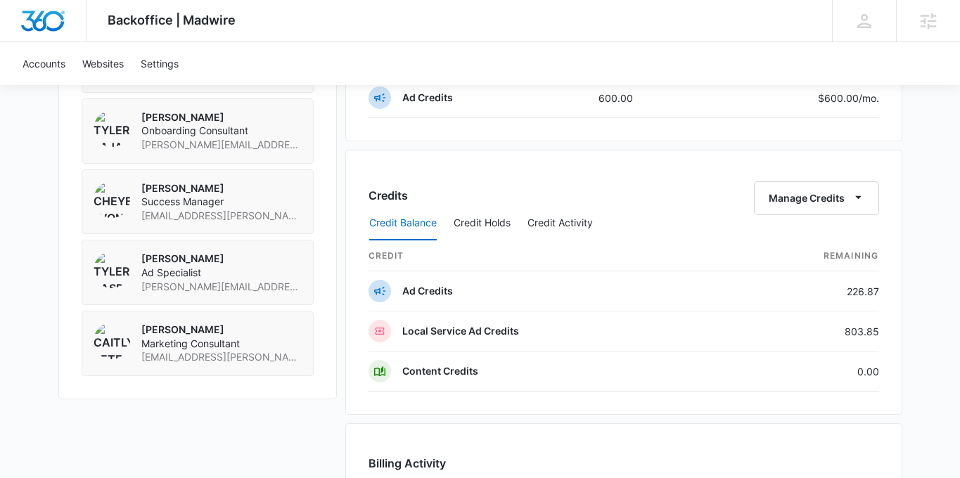
click at [343, 242] on div "Dark Horse Athlete M330025 Details Billing Type Stripe Billing Contact Justin B…" at bounding box center [480, 33] width 844 height 1735
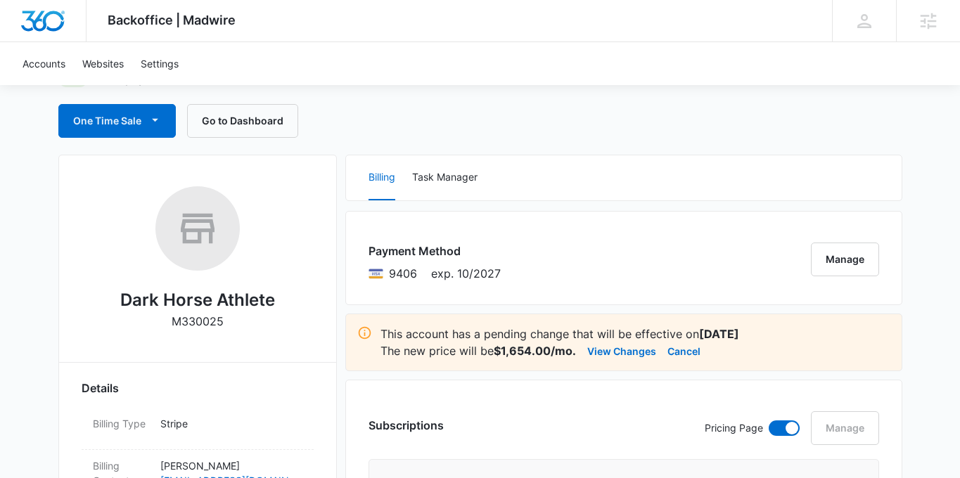
scroll to position [0, 0]
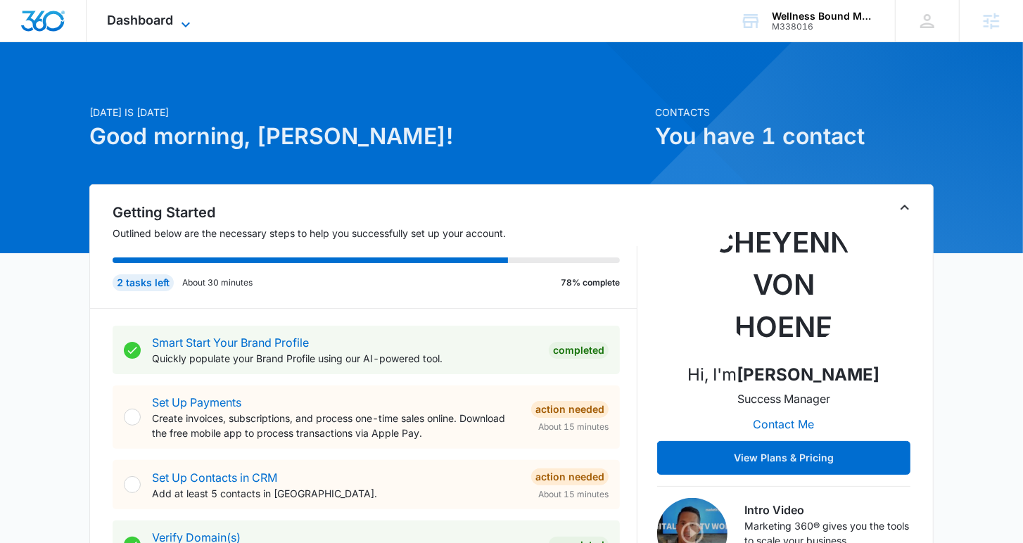
click at [192, 19] on icon at bounding box center [185, 24] width 17 height 17
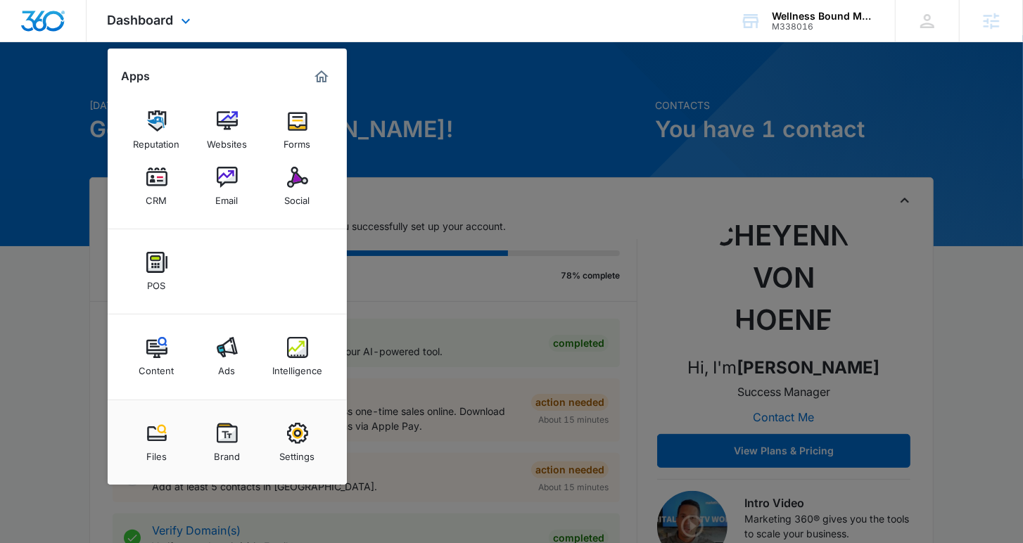
scroll to position [4, 0]
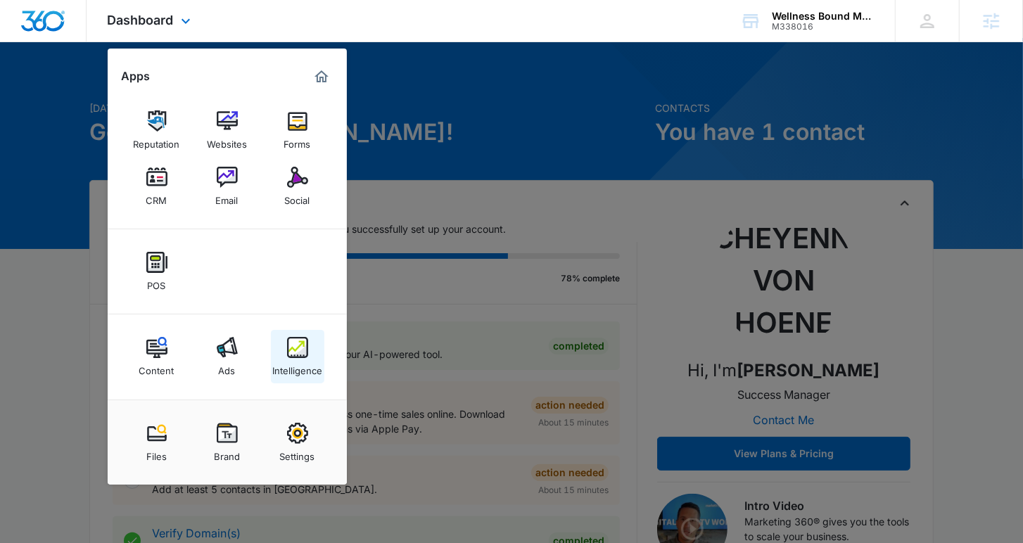
click at [284, 272] on link "Intelligence" at bounding box center [297, 356] width 53 height 53
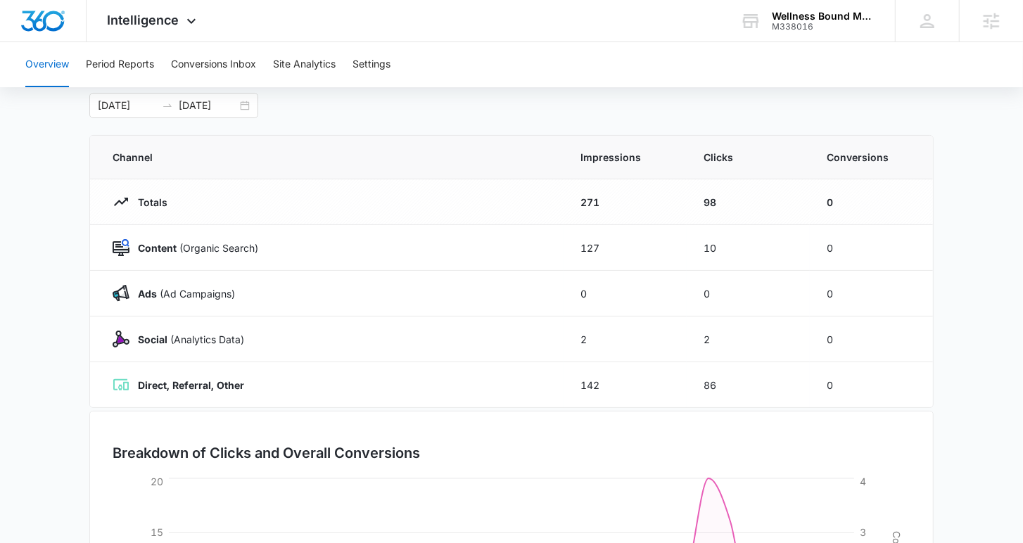
scroll to position [75, 0]
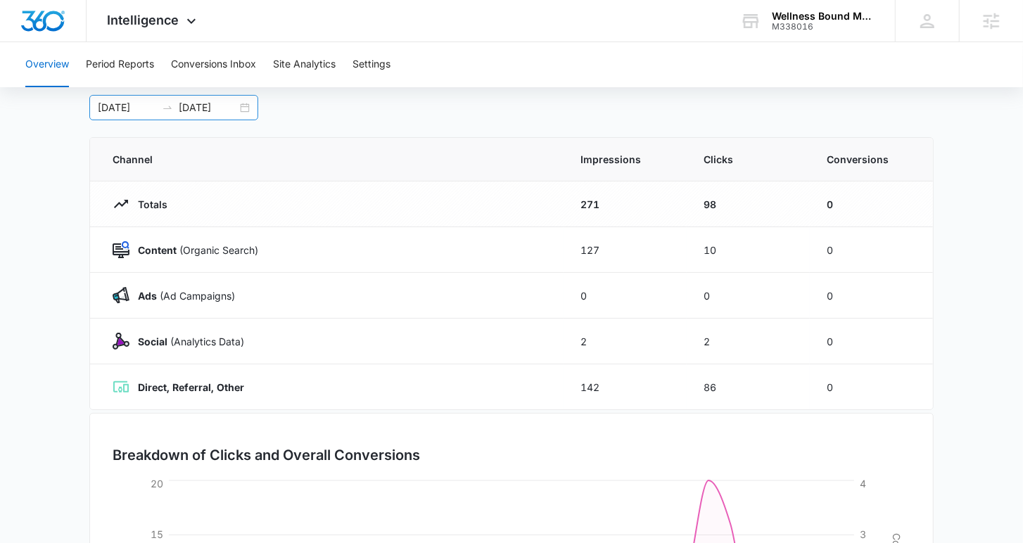
click at [246, 109] on div "09/08/2025 10/08/2025" at bounding box center [173, 107] width 169 height 25
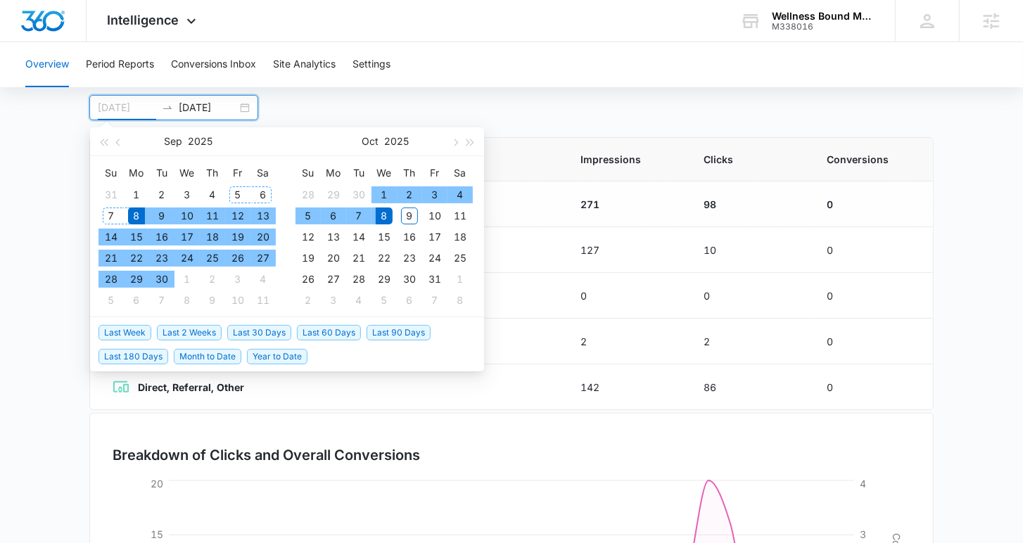
type input "09/08/2025"
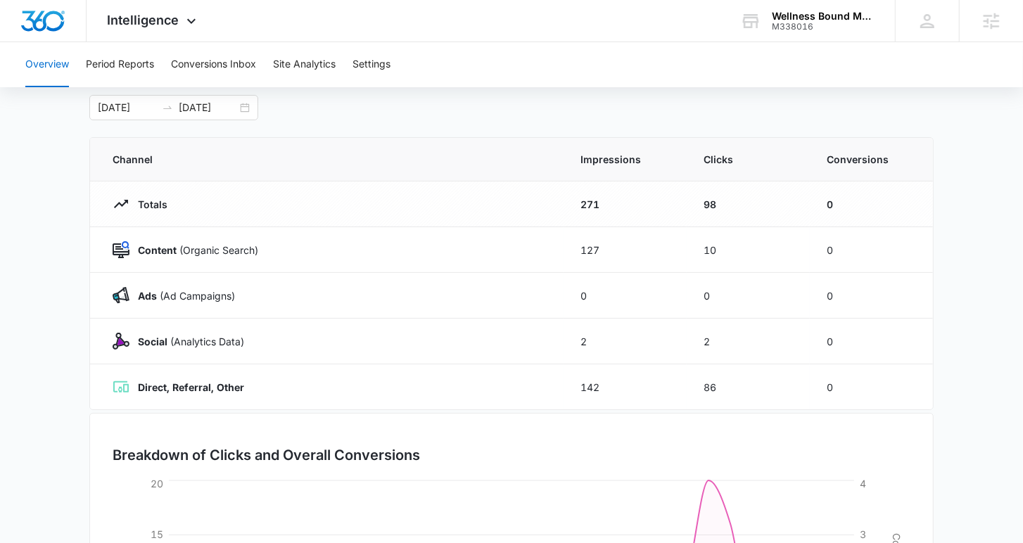
click at [277, 99] on div "09/08/2025 10/08/2025 Sep 2025 Su Mo Tu We Th Fr Sa 31 1 2 3 4 5 6 7 8 9 10 11 …" at bounding box center [511, 107] width 844 height 25
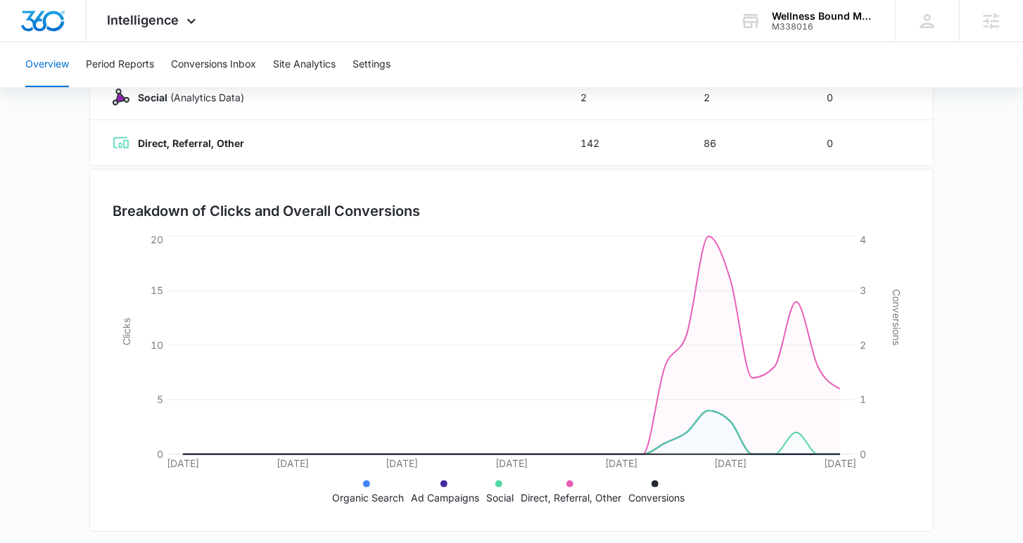
scroll to position [324, 0]
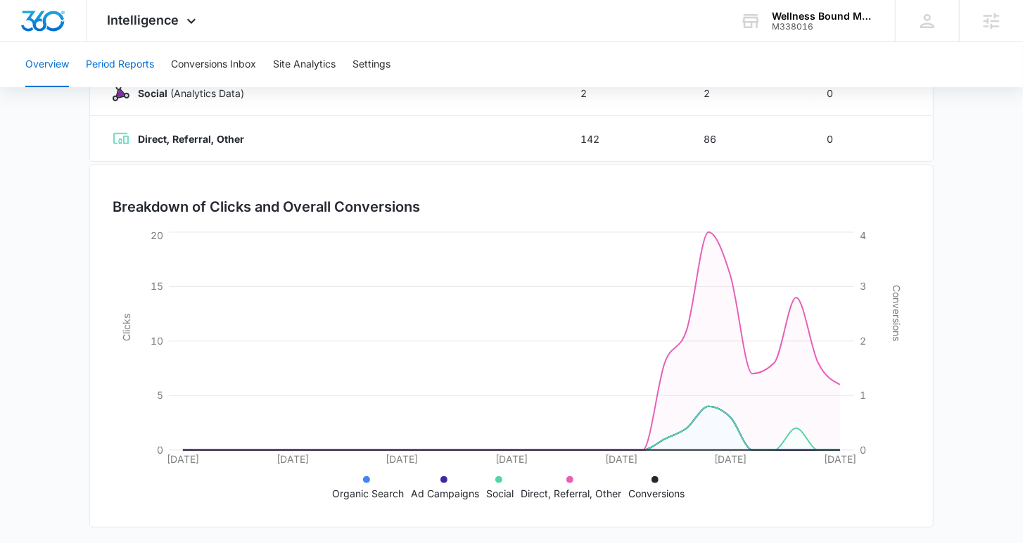
click at [108, 65] on button "Period Reports" at bounding box center [120, 64] width 68 height 45
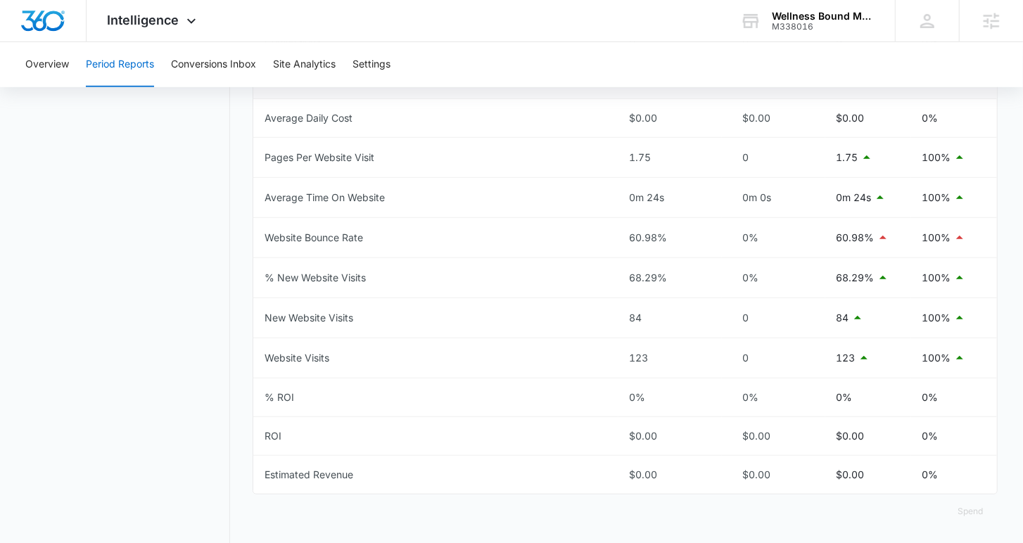
scroll to position [671, 0]
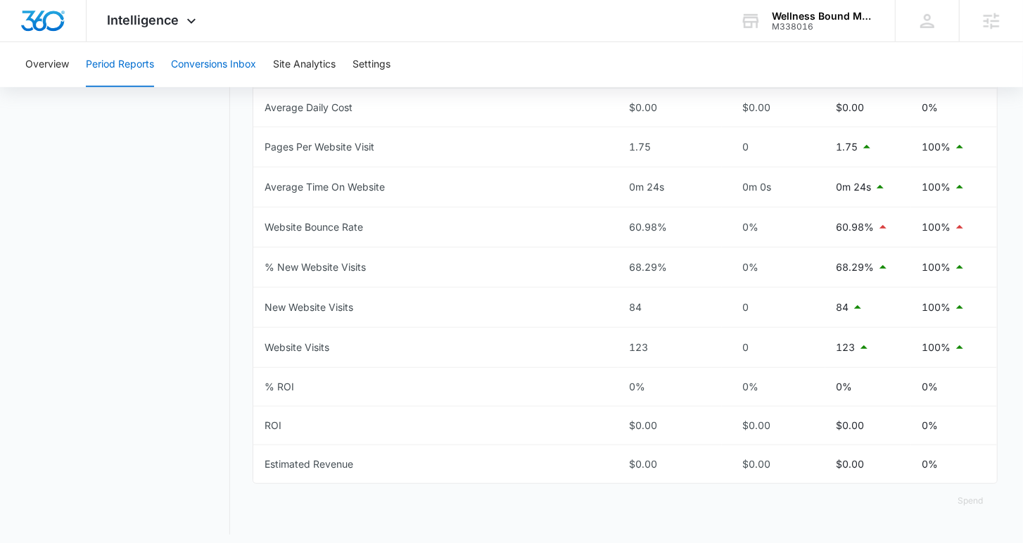
click at [203, 73] on button "Conversions Inbox" at bounding box center [213, 64] width 85 height 45
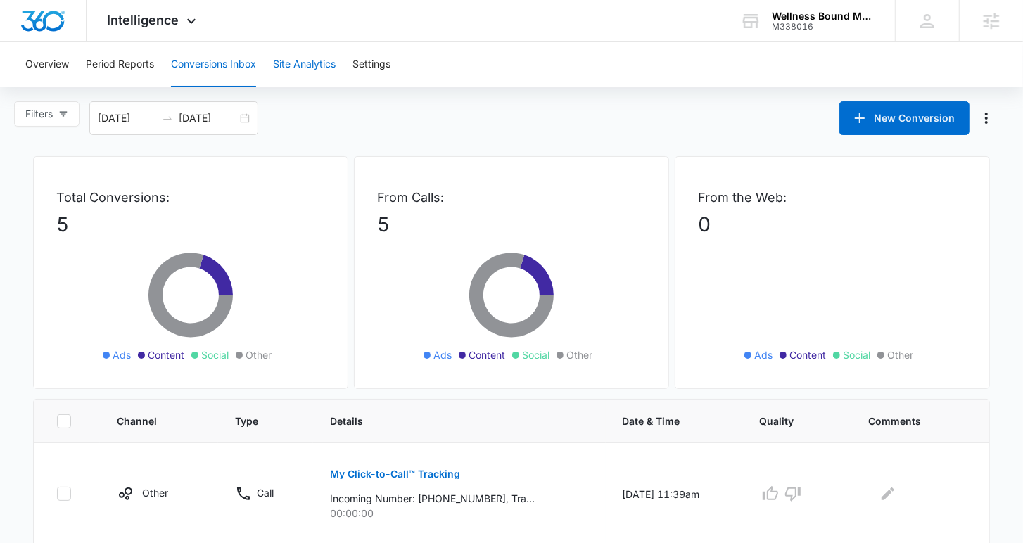
click at [320, 75] on button "Site Analytics" at bounding box center [304, 64] width 63 height 45
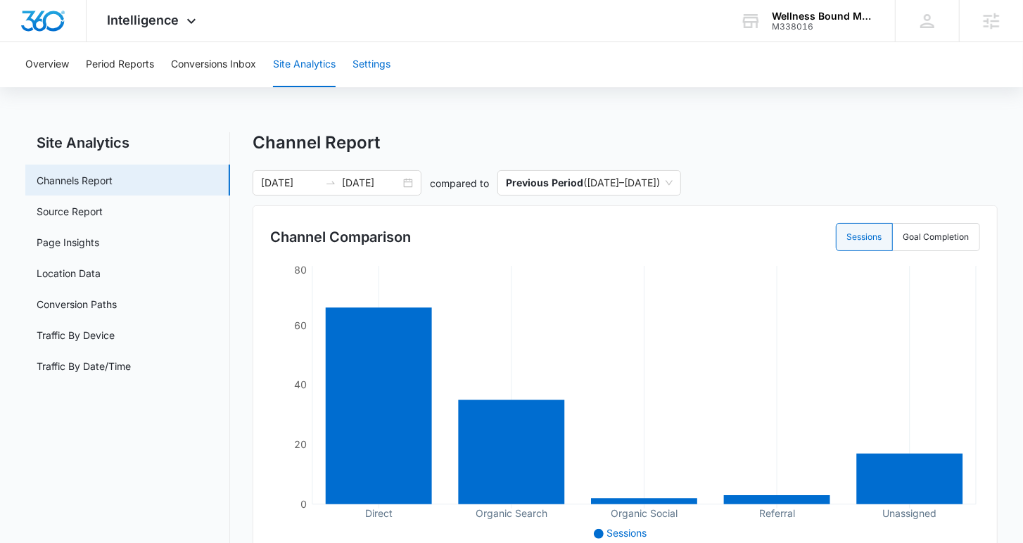
click at [381, 63] on button "Settings" at bounding box center [372, 64] width 38 height 45
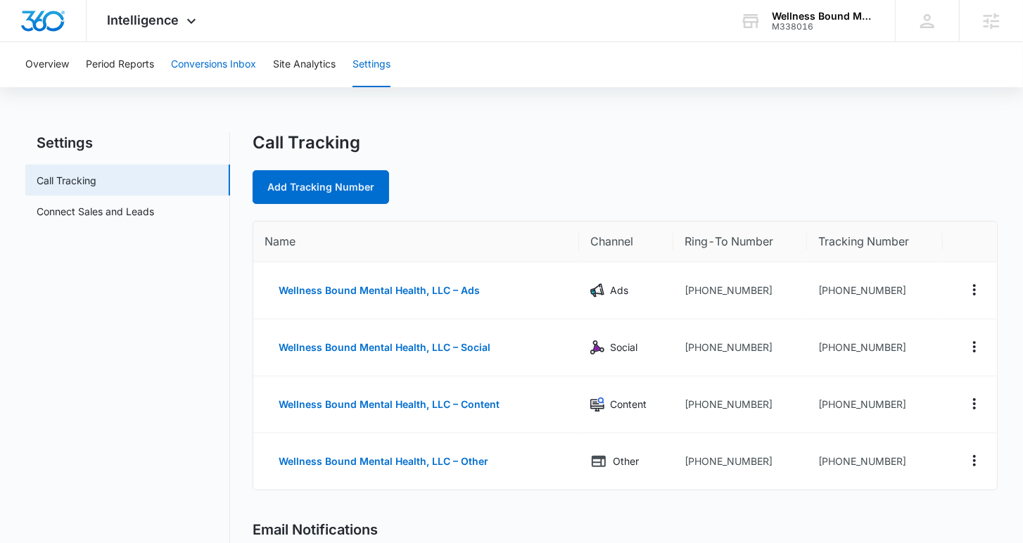
click at [247, 67] on button "Conversions Inbox" at bounding box center [213, 64] width 85 height 45
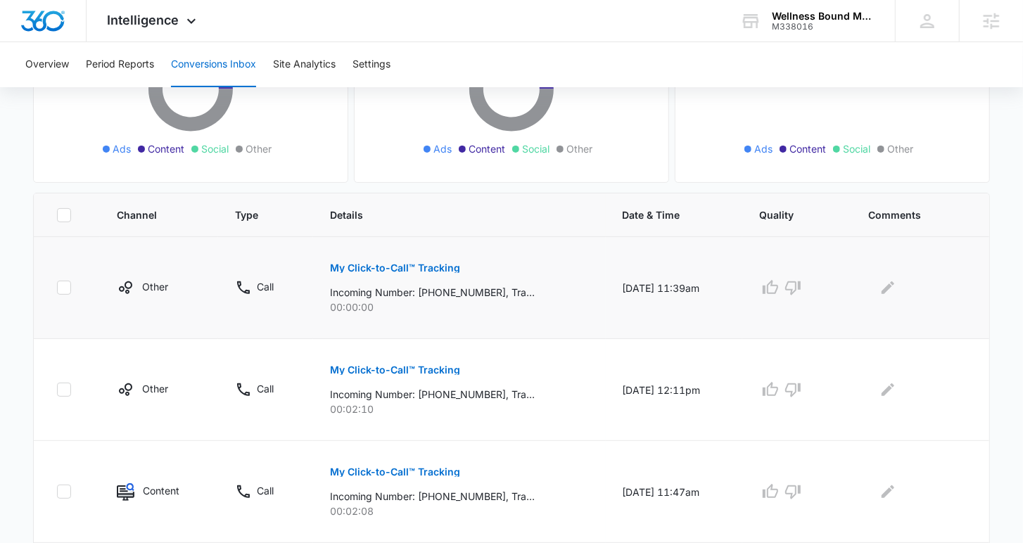
scroll to position [208, 0]
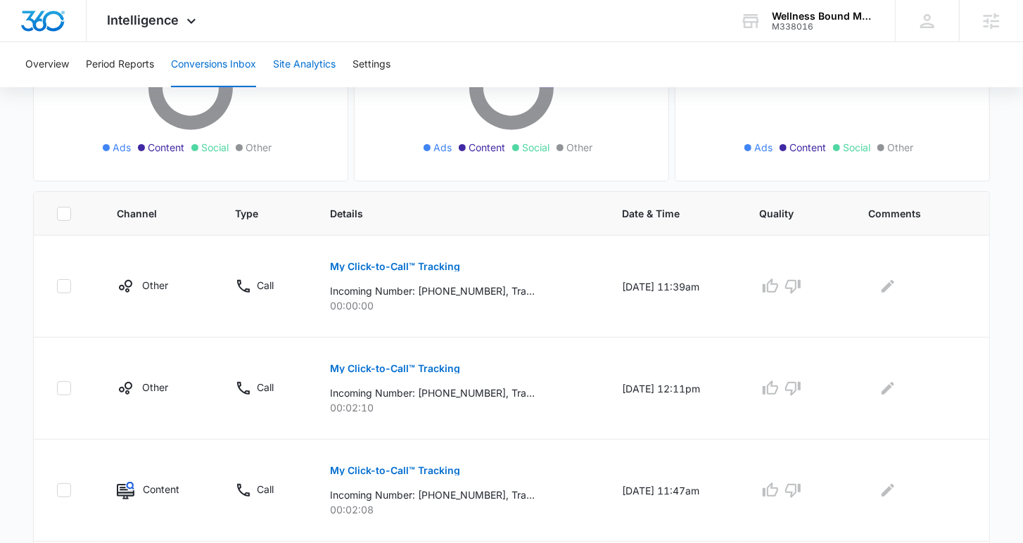
click at [319, 74] on button "Site Analytics" at bounding box center [304, 64] width 63 height 45
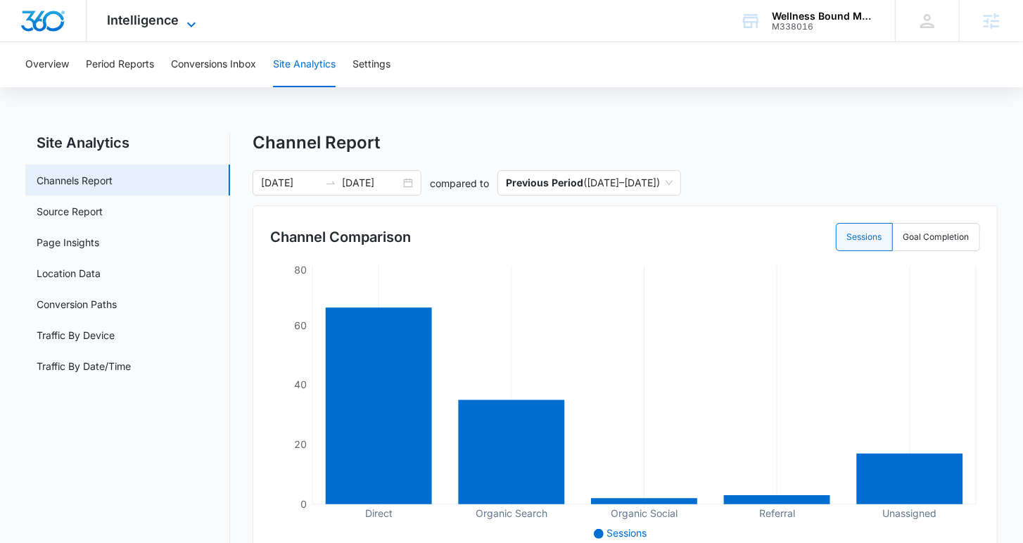
click at [189, 19] on icon at bounding box center [191, 24] width 17 height 17
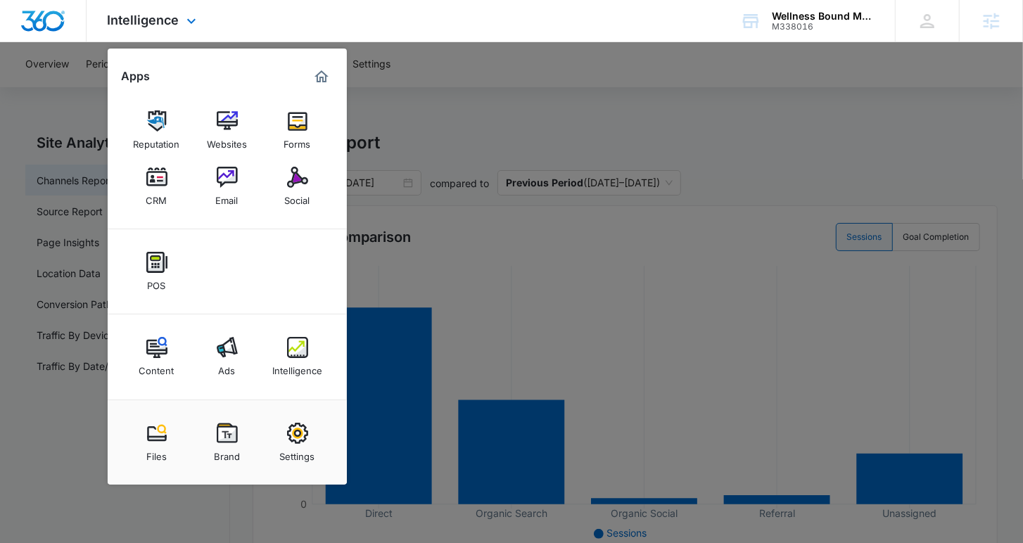
scroll to position [15, 0]
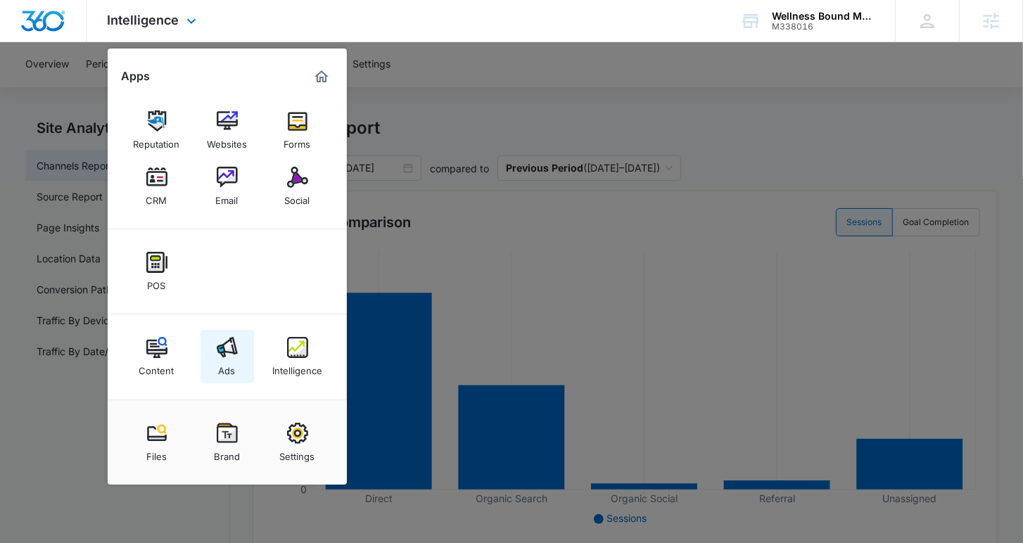
click at [229, 272] on div "Ads" at bounding box center [227, 367] width 17 height 18
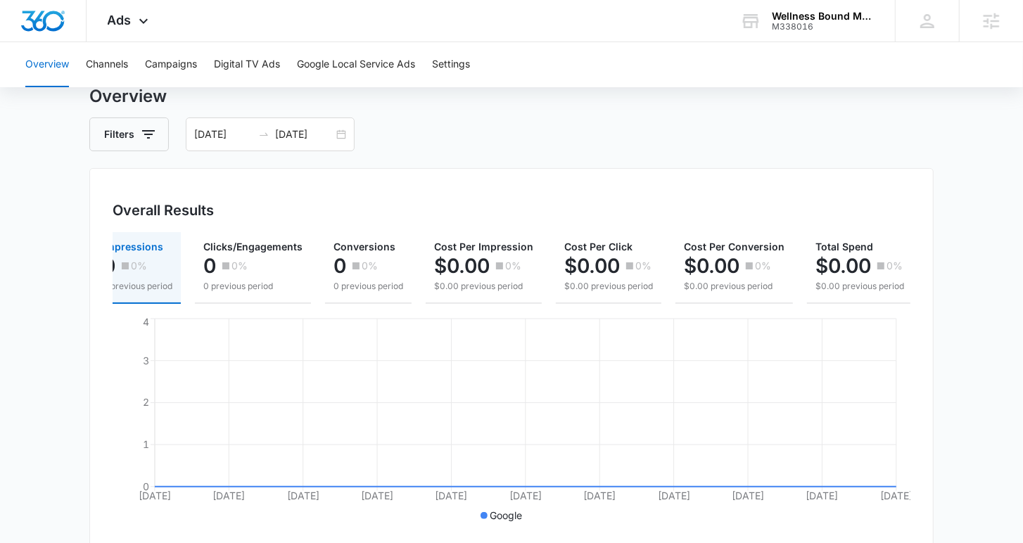
scroll to position [48, 0]
click at [113, 58] on button "Channels" at bounding box center [107, 64] width 42 height 45
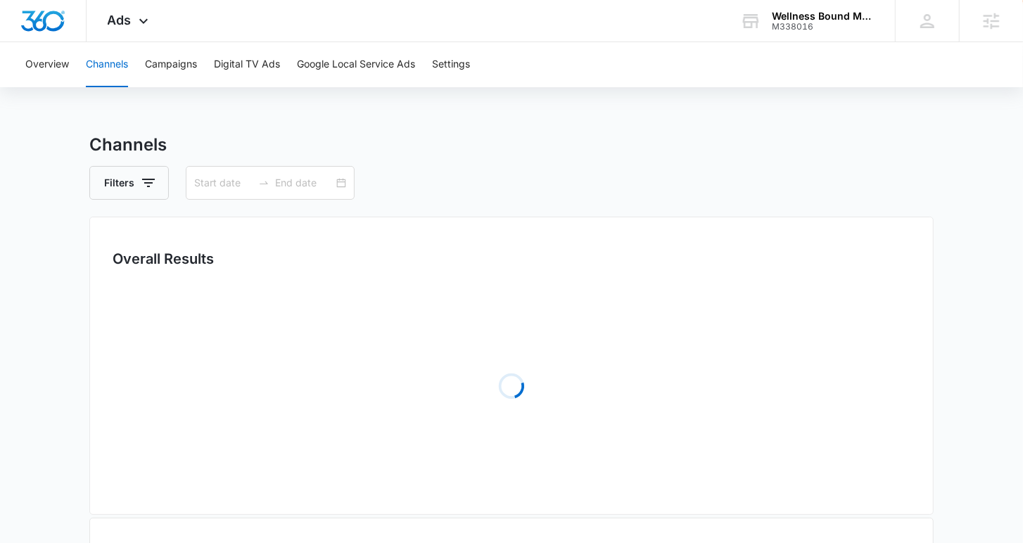
type input "09/08/2025"
type input "[DATE]"
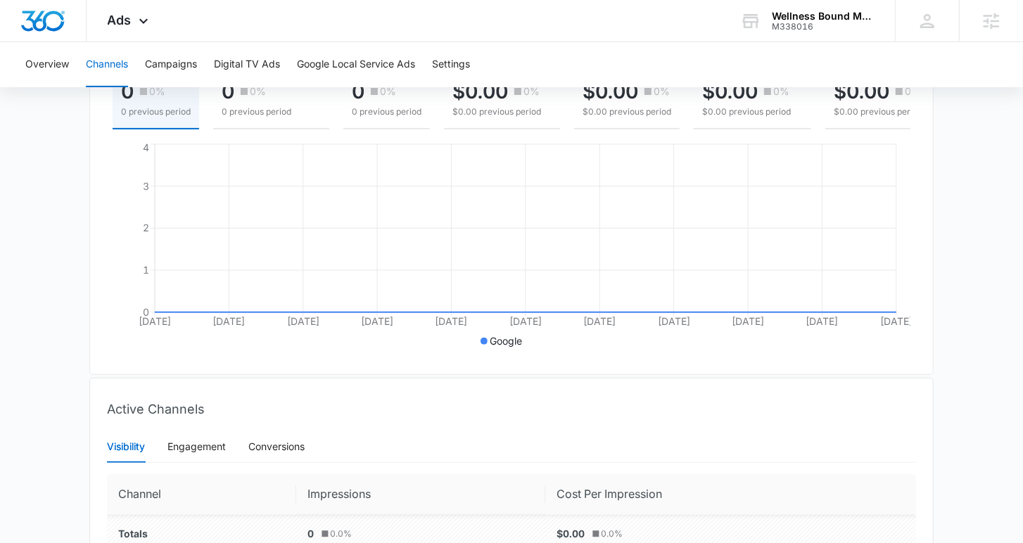
scroll to position [217, 0]
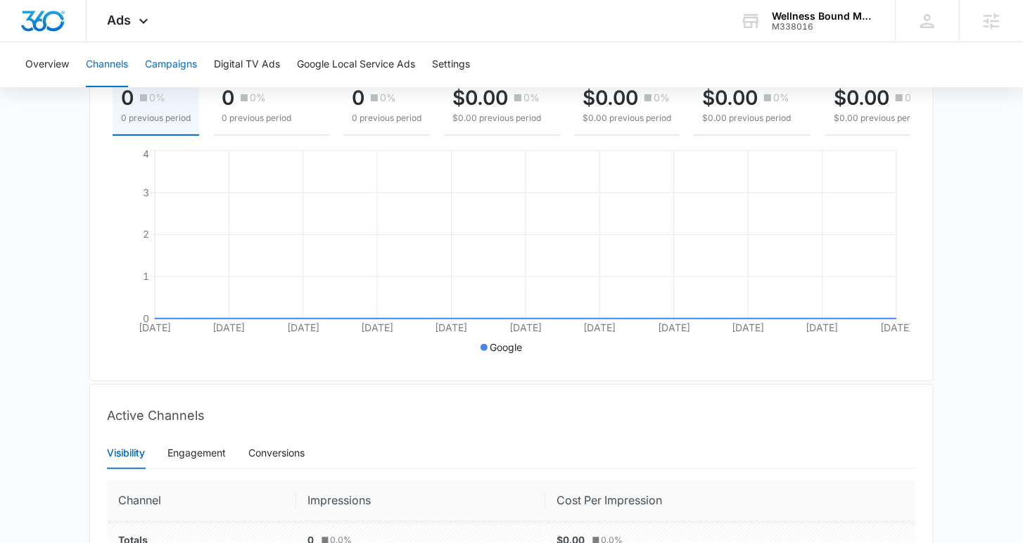
click at [165, 68] on button "Campaigns" at bounding box center [171, 64] width 52 height 45
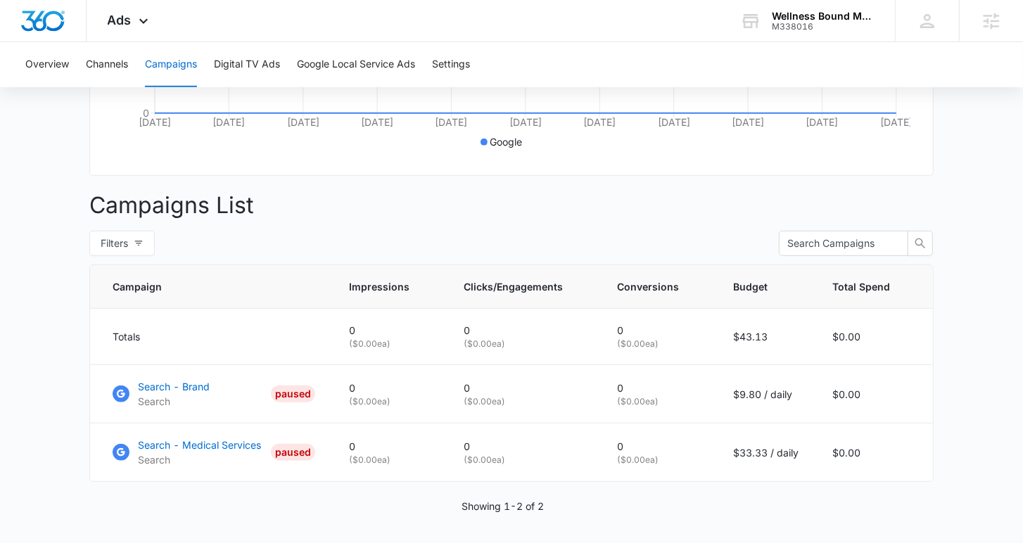
scroll to position [463, 0]
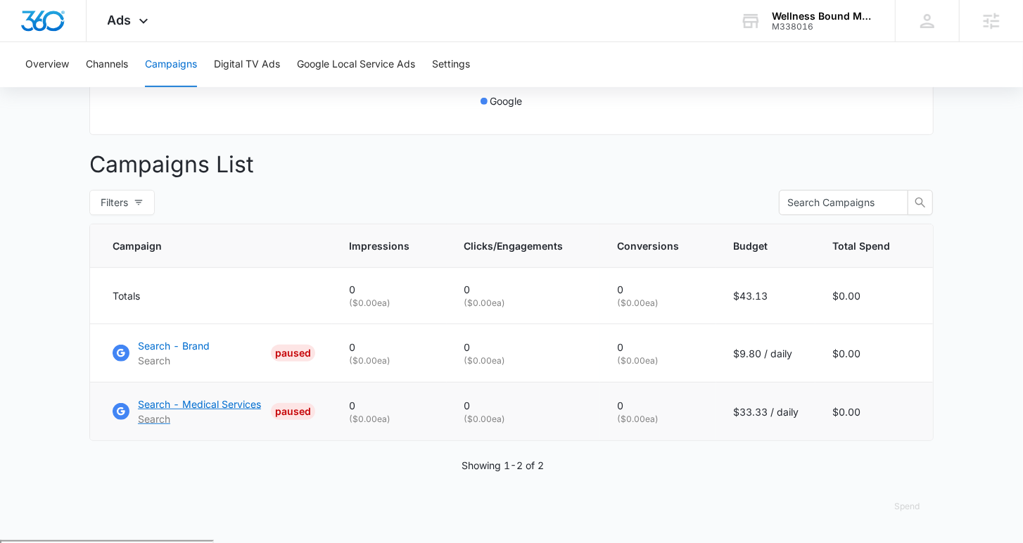
click at [184, 272] on p "Search - Medical Services" at bounding box center [199, 404] width 123 height 15
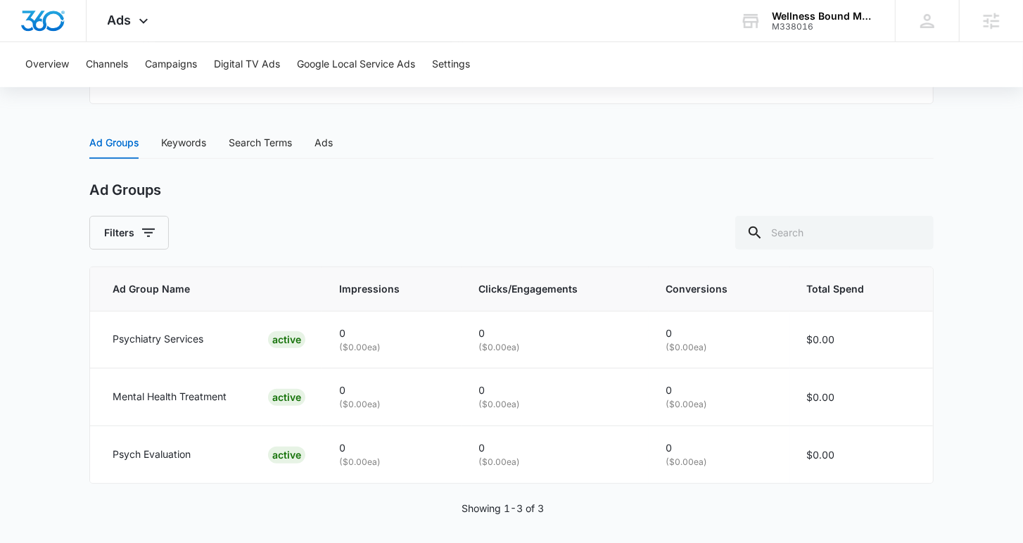
scroll to position [545, 0]
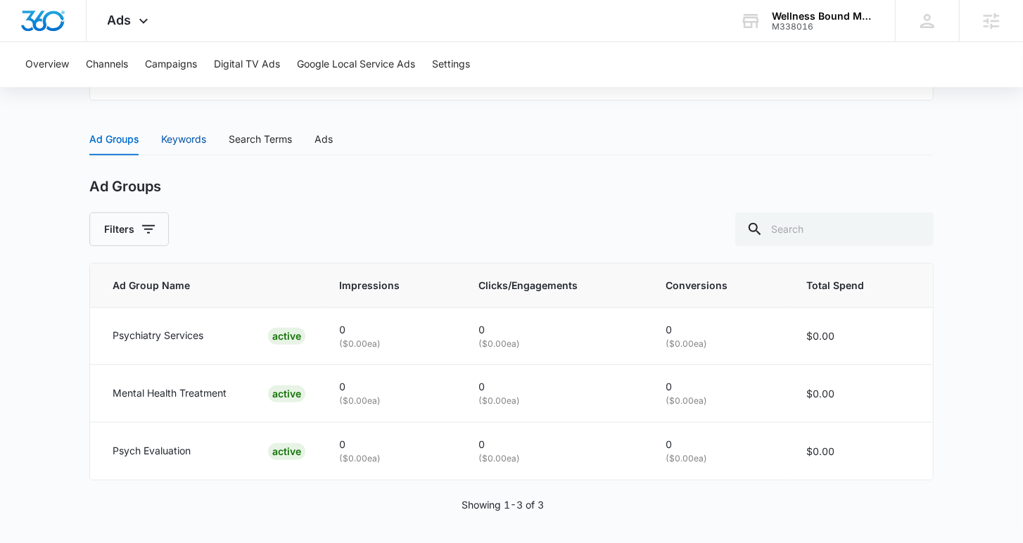
click at [192, 141] on div "Keywords" at bounding box center [183, 139] width 45 height 15
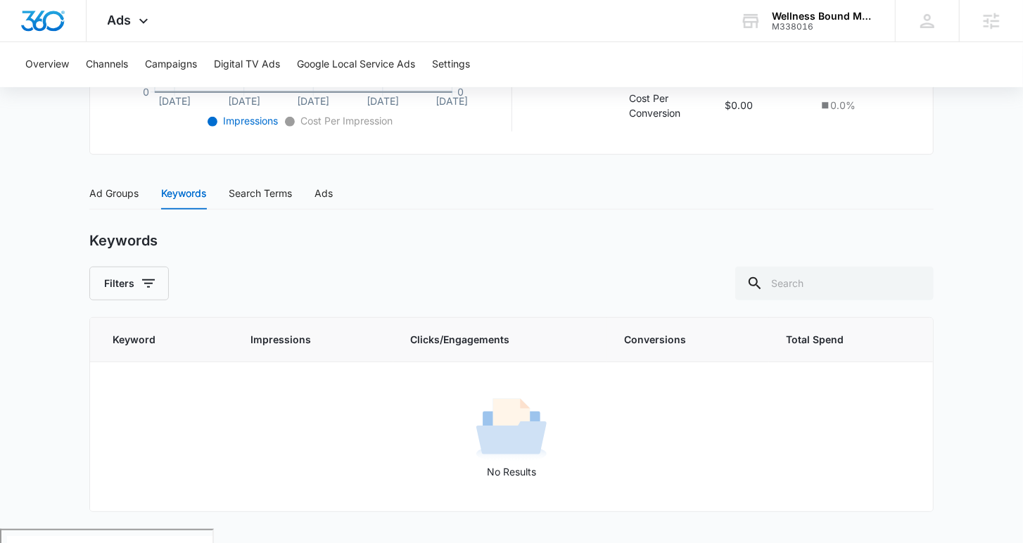
scroll to position [473, 0]
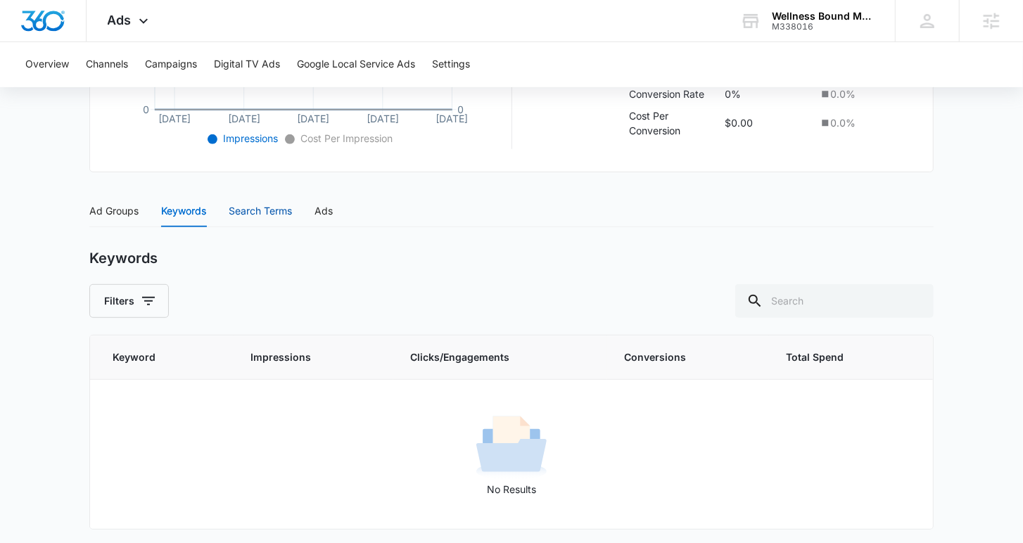
click at [255, 213] on div "Search Terms" at bounding box center [260, 210] width 63 height 15
click at [322, 208] on div "Ads" at bounding box center [324, 210] width 18 height 15
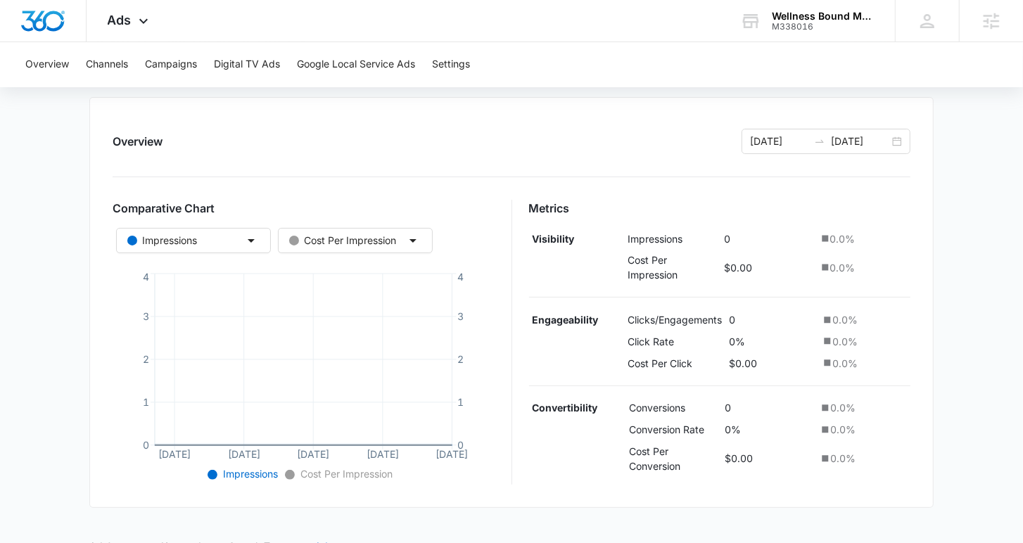
scroll to position [136, 0]
click at [139, 23] on icon at bounding box center [143, 24] width 8 height 5
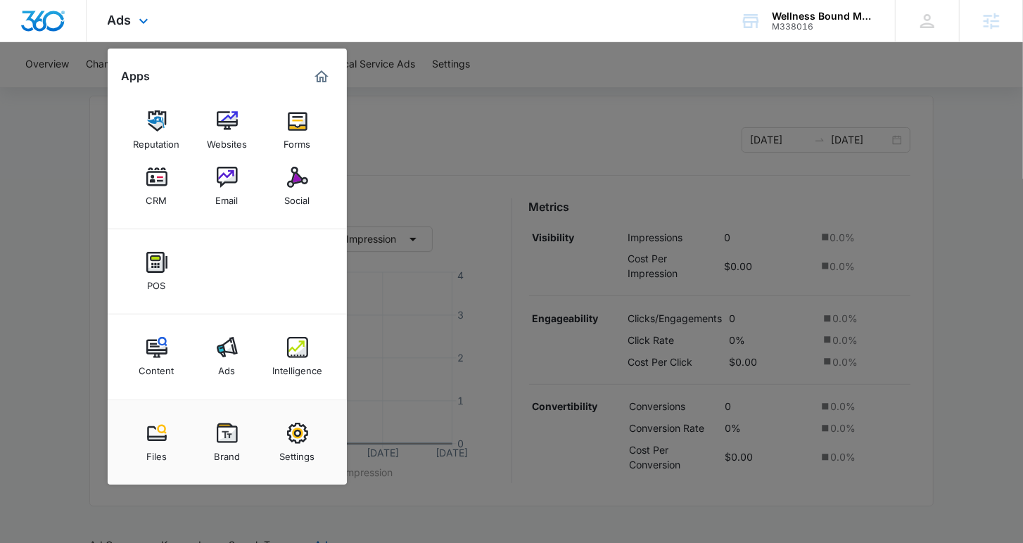
scroll to position [139, 0]
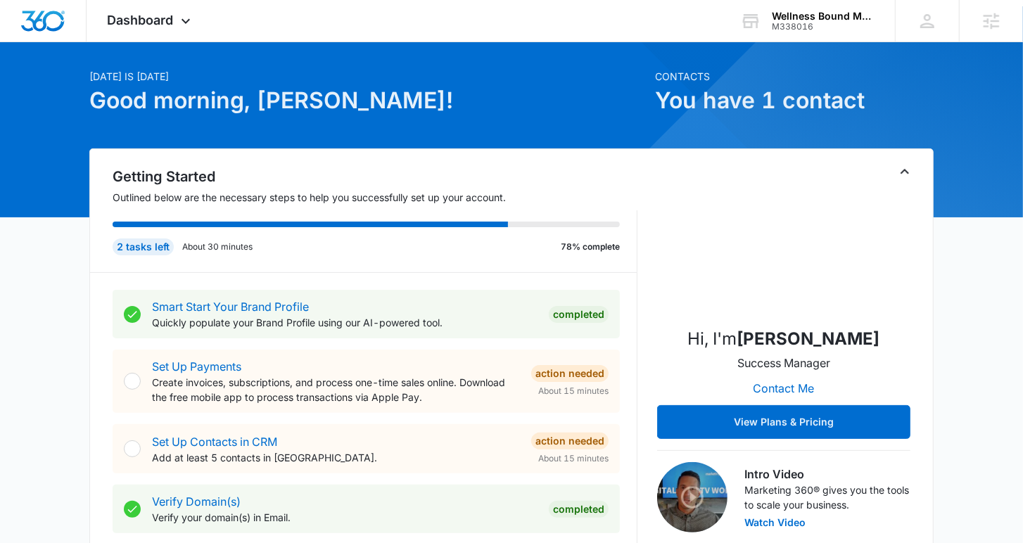
scroll to position [34, 0]
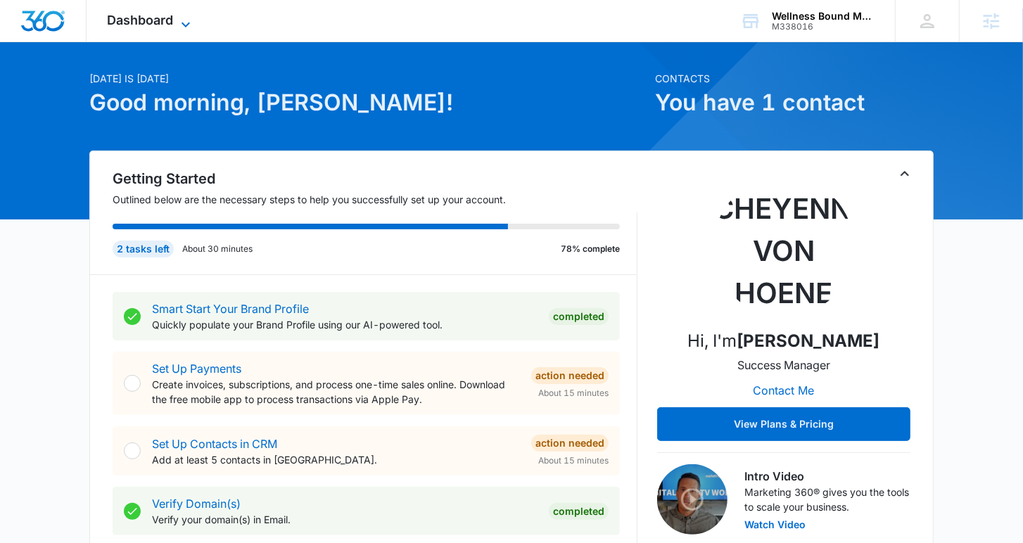
click at [186, 17] on icon at bounding box center [185, 24] width 17 height 17
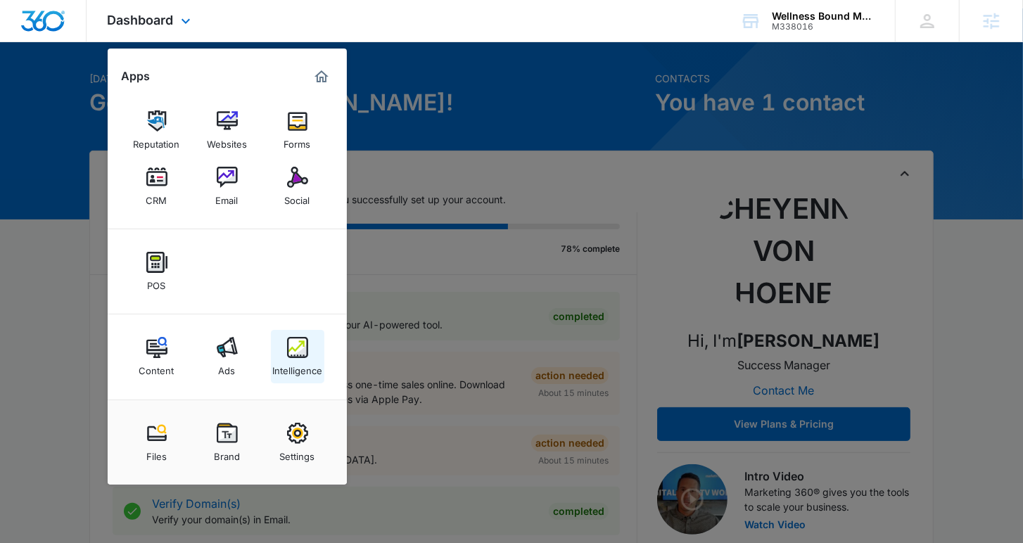
click at [312, 272] on div "Intelligence" at bounding box center [297, 367] width 50 height 18
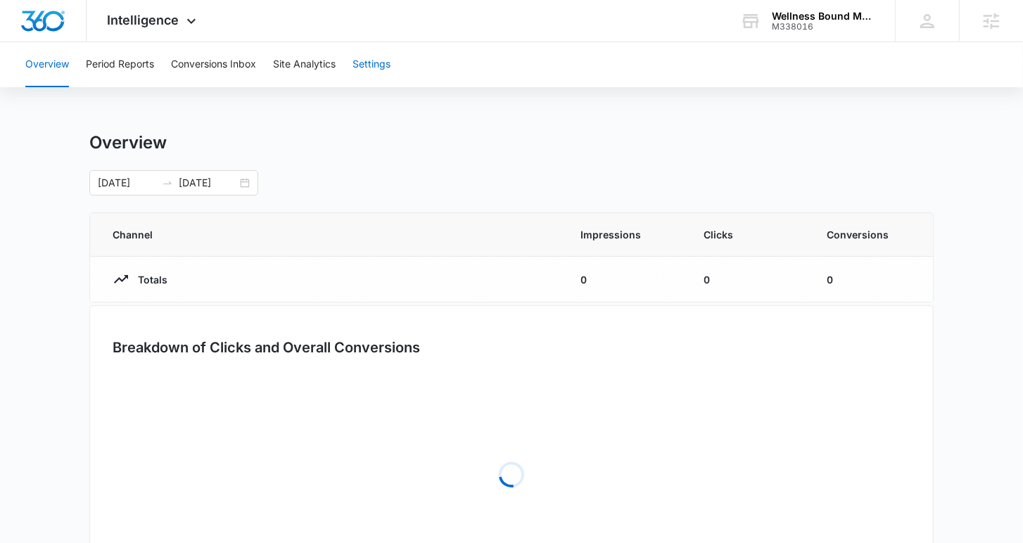
click at [362, 63] on button "Settings" at bounding box center [372, 64] width 38 height 45
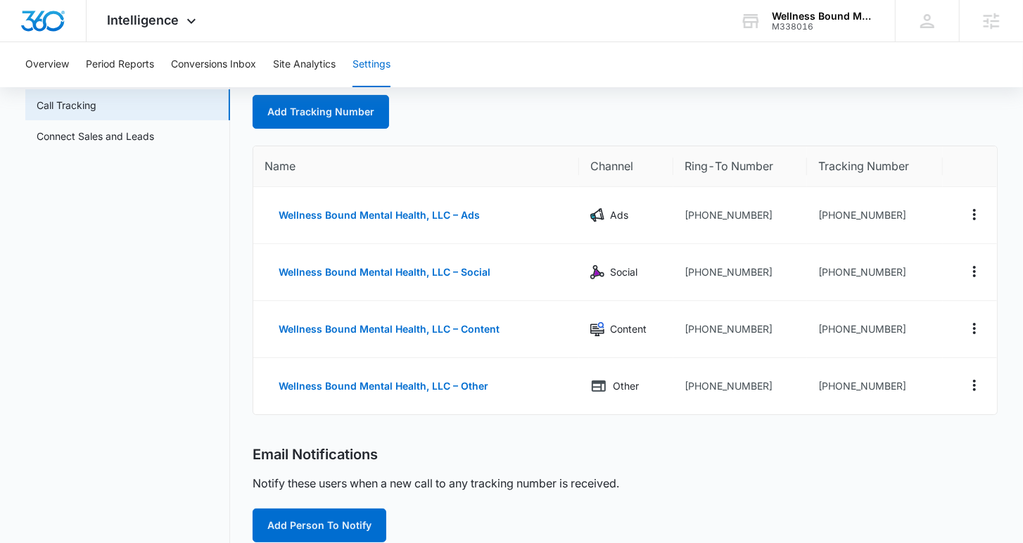
scroll to position [76, 0]
click at [66, 74] on button "Overview" at bounding box center [47, 64] width 44 height 45
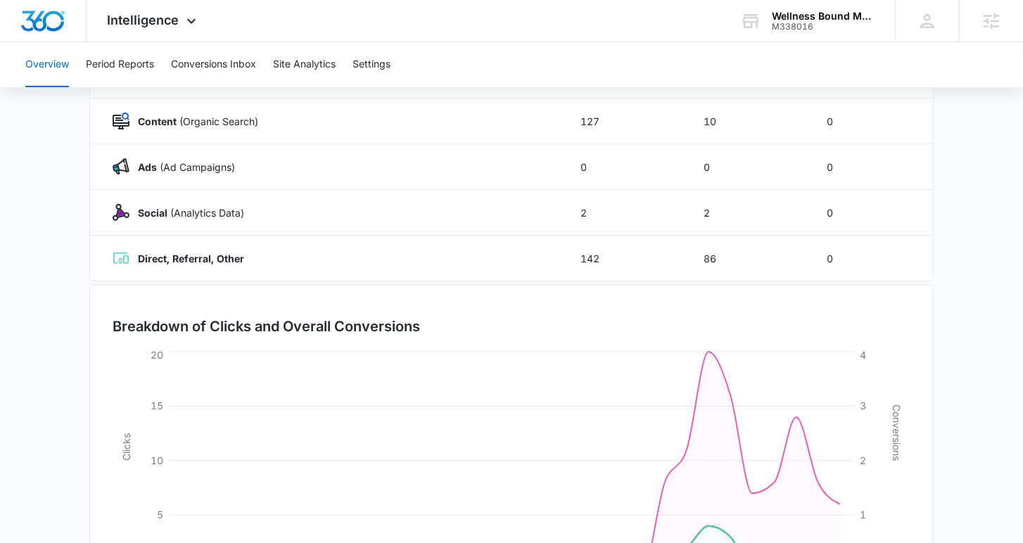
scroll to position [324, 0]
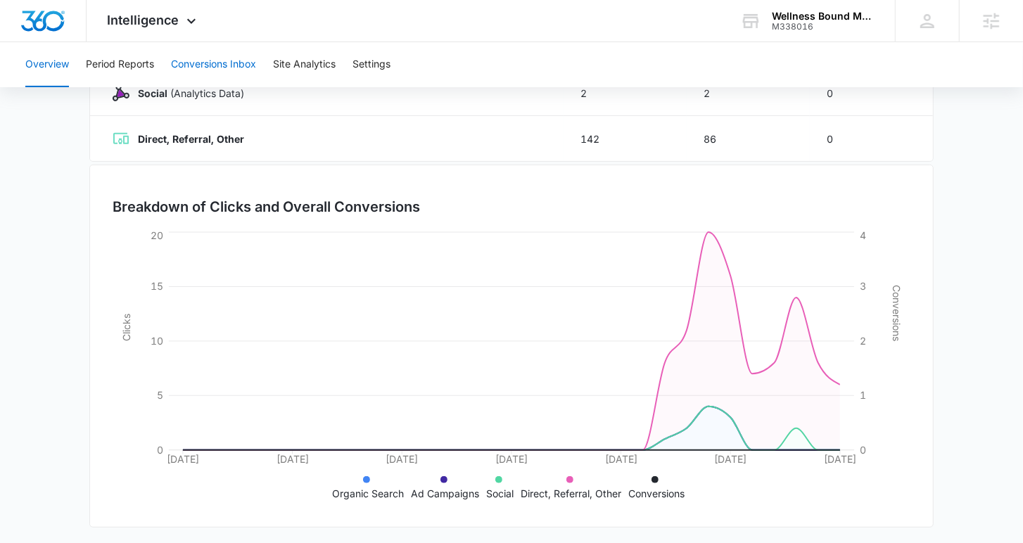
click at [217, 67] on button "Conversions Inbox" at bounding box center [213, 64] width 85 height 45
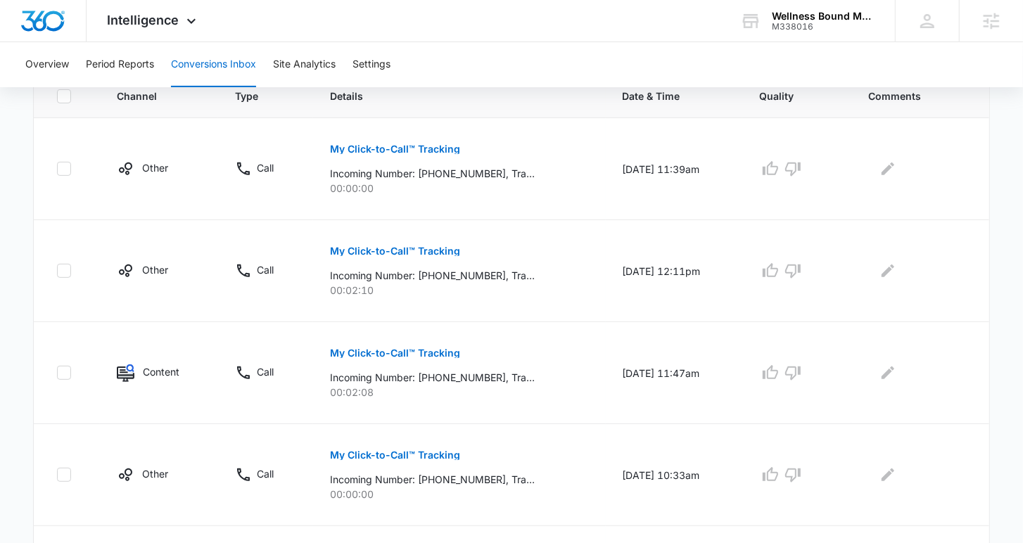
scroll to position [318, 0]
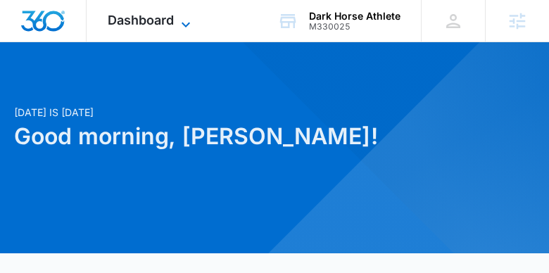
click at [171, 18] on span "Dashboard" at bounding box center [141, 20] width 66 height 15
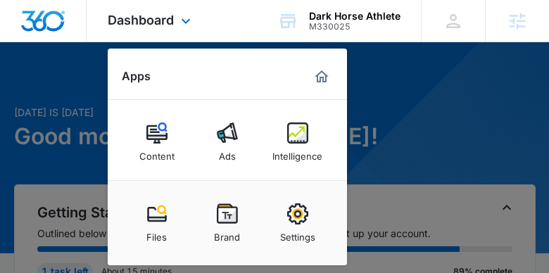
scroll to position [274, 0]
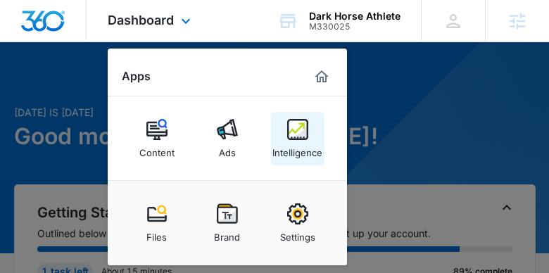
click at [295, 139] on img at bounding box center [297, 129] width 21 height 21
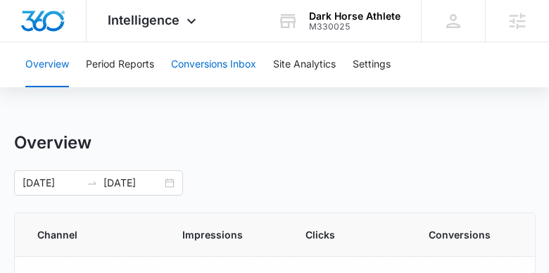
click at [219, 73] on button "Conversions Inbox" at bounding box center [213, 64] width 85 height 45
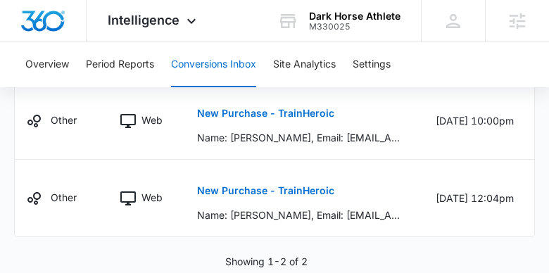
scroll to position [0, 72]
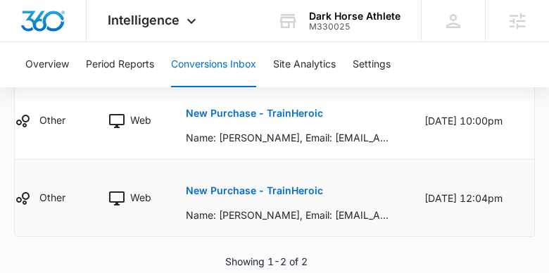
click at [267, 208] on p "Name: jakob martinez, Email: Jimartinez1@gmail.com, Program Name: DHA BIG THREE…" at bounding box center [288, 215] width 205 height 15
click at [265, 188] on p "New Purchase - TrainHeroic" at bounding box center [254, 191] width 137 height 10
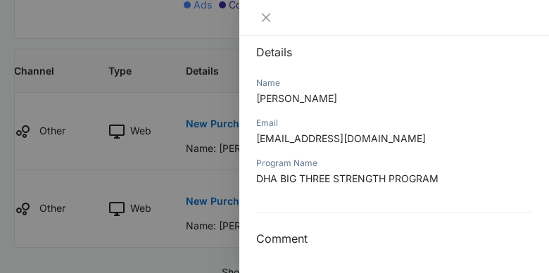
scroll to position [848, 0]
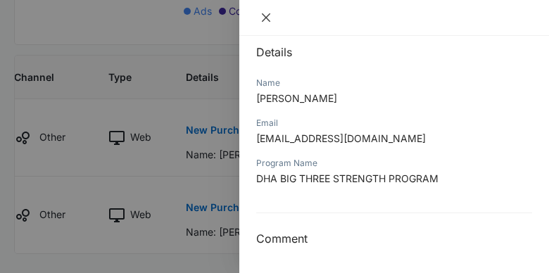
click at [264, 19] on icon "close" at bounding box center [266, 17] width 8 height 8
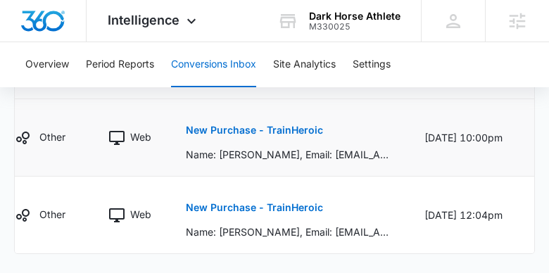
click at [246, 128] on p "New Purchase - TrainHeroic" at bounding box center [254, 130] width 137 height 10
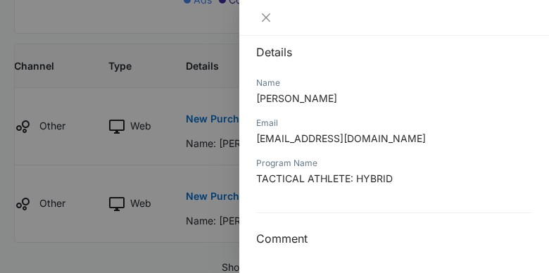
scroll to position [902, 0]
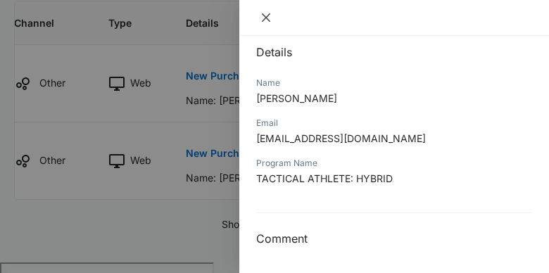
click at [264, 18] on icon "close" at bounding box center [265, 17] width 11 height 11
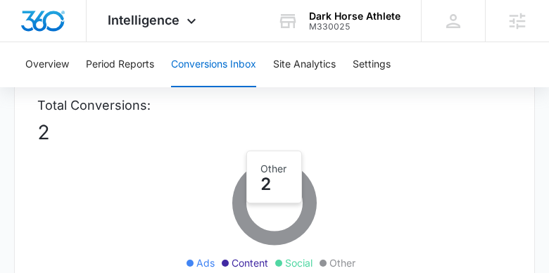
scroll to position [0, 0]
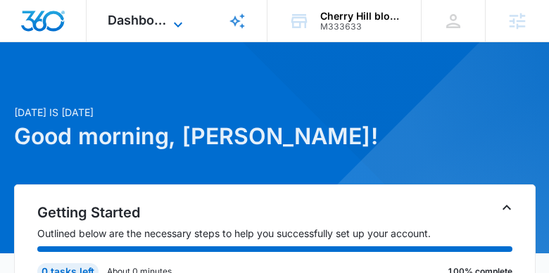
click at [182, 25] on icon at bounding box center [178, 24] width 17 height 17
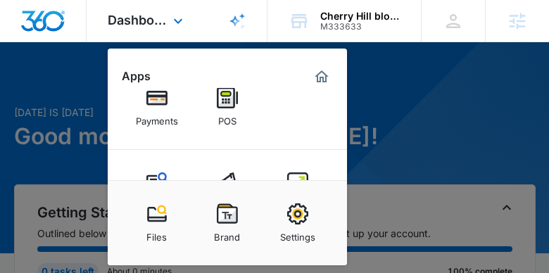
scroll to position [246, 0]
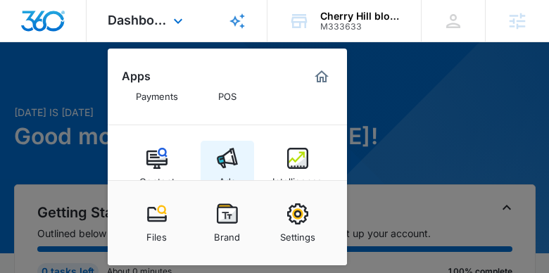
click at [235, 152] on img at bounding box center [227, 158] width 21 height 21
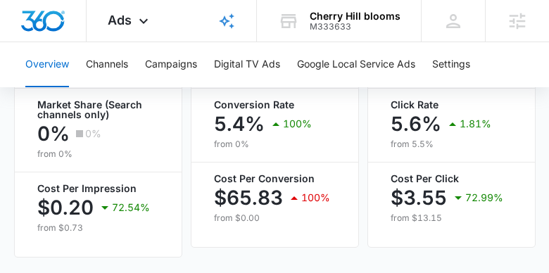
scroll to position [885, 0]
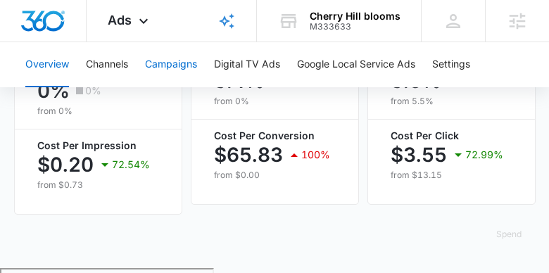
click at [165, 67] on button "Campaigns" at bounding box center [171, 64] width 52 height 45
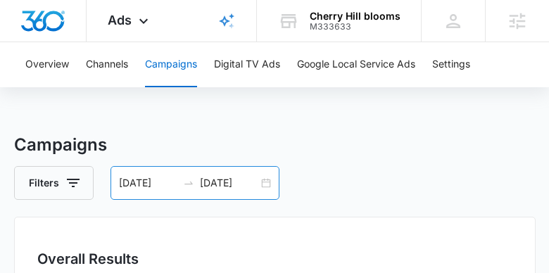
click at [272, 184] on div "[DATE] [DATE]" at bounding box center [194, 183] width 169 height 34
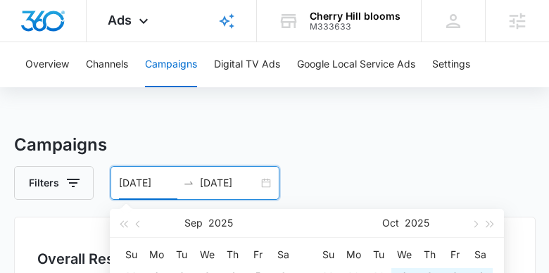
click at [267, 183] on div "[DATE] [DATE]" at bounding box center [194, 183] width 169 height 34
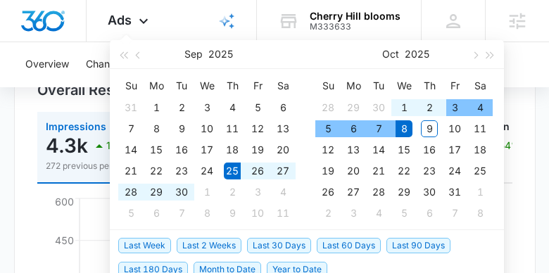
scroll to position [189, 0]
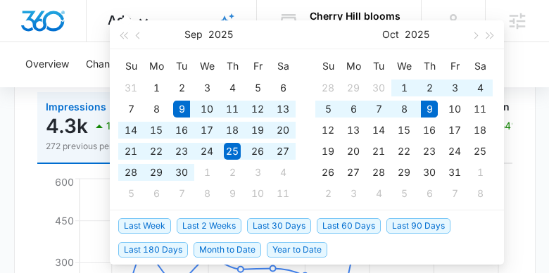
click at [272, 229] on span "Last 30 Days" at bounding box center [279, 225] width 64 height 15
type input "[DATE]"
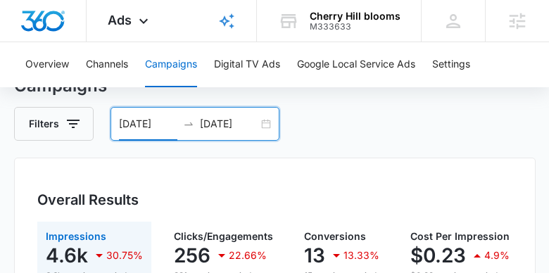
scroll to position [0, 0]
